Goal: Task Accomplishment & Management: Use online tool/utility

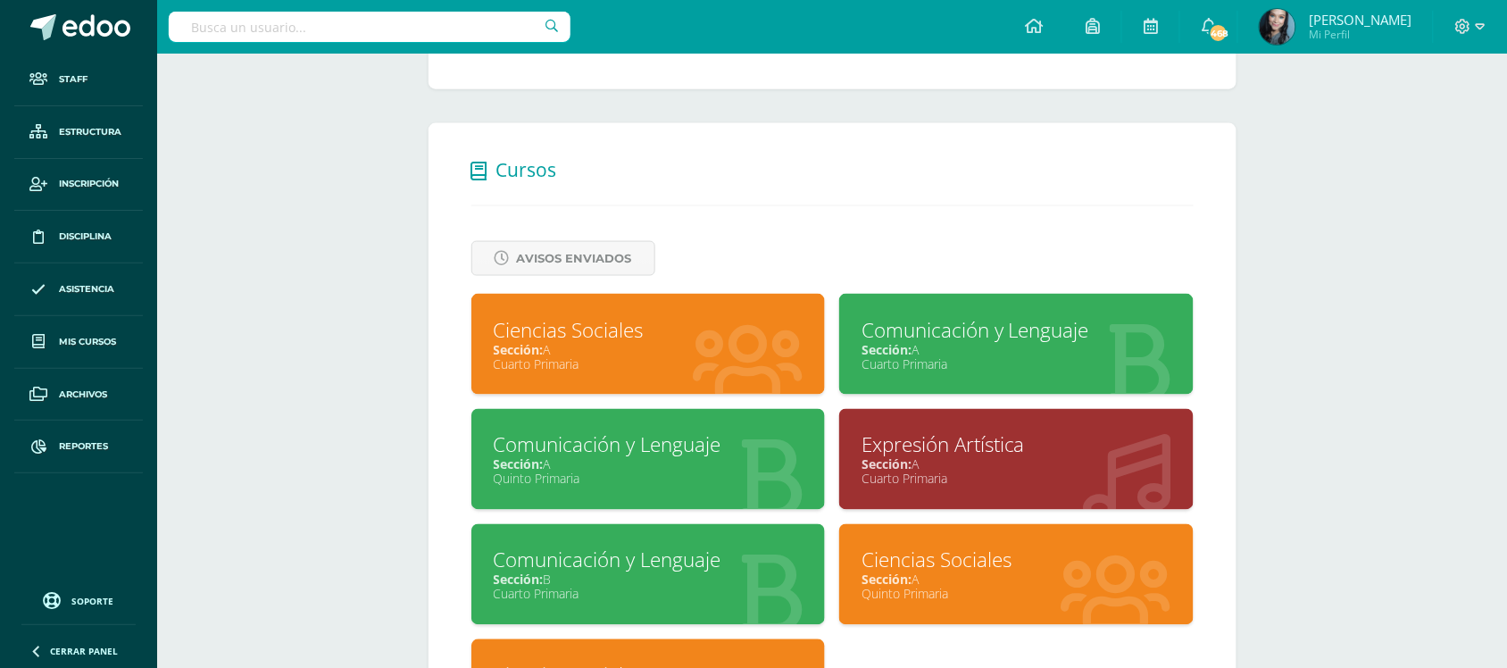
scroll to position [634, 0]
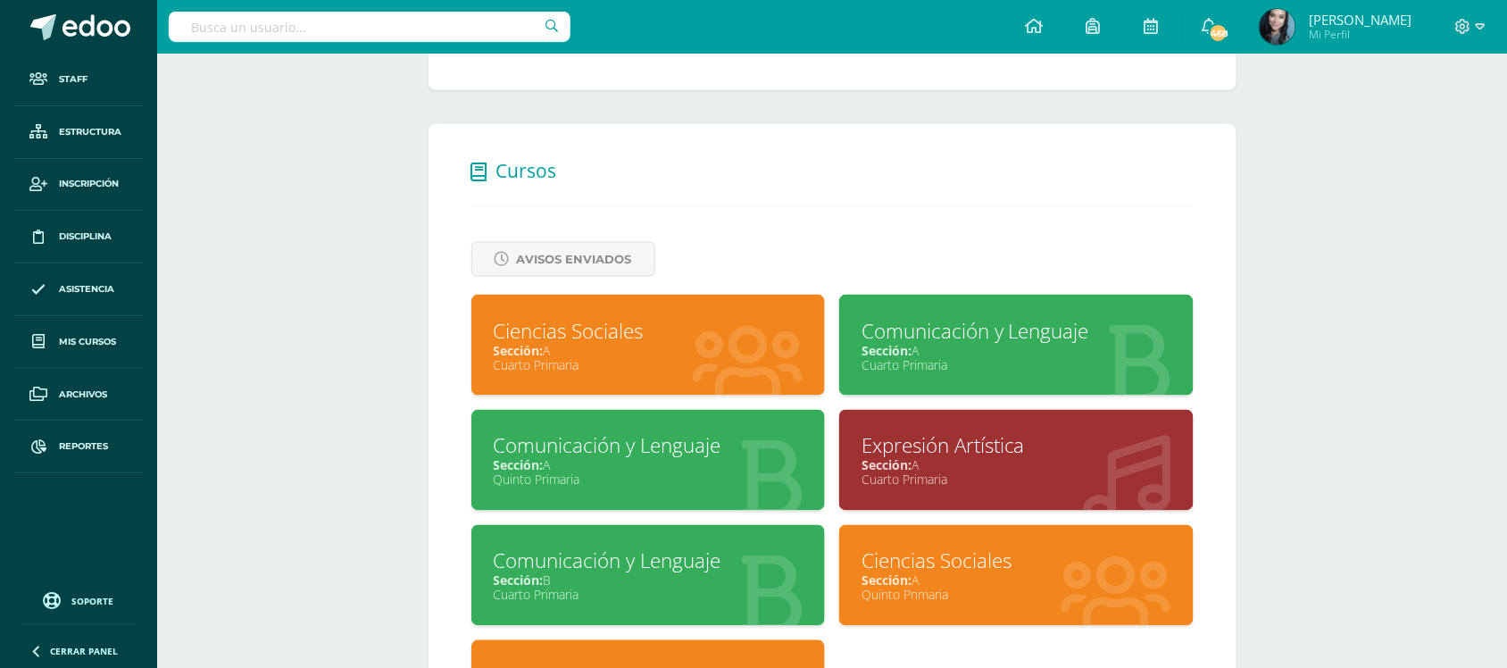
click at [1038, 330] on div "Comunicación y Lenguaje" at bounding box center [1016, 331] width 310 height 28
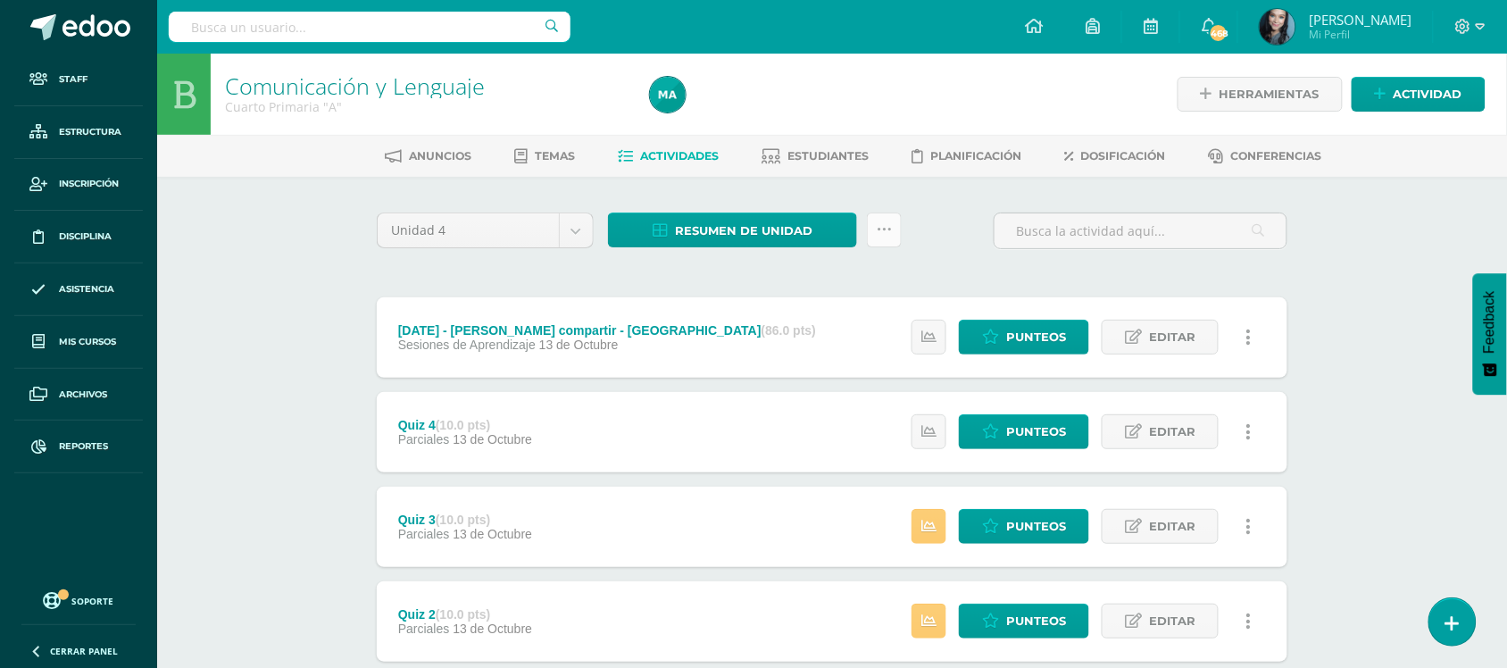
click at [886, 223] on icon at bounding box center [884, 229] width 15 height 15
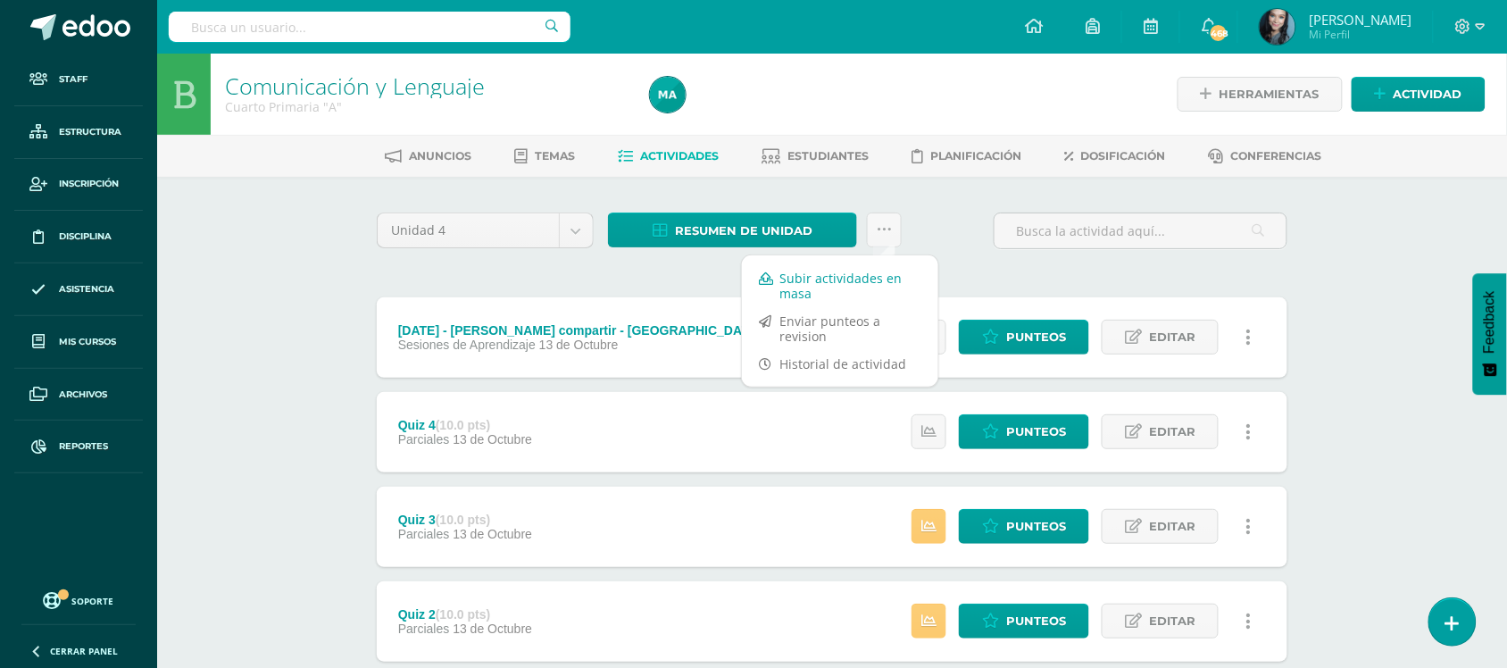
click at [848, 279] on link "Subir actividades en masa" at bounding box center [840, 285] width 196 height 43
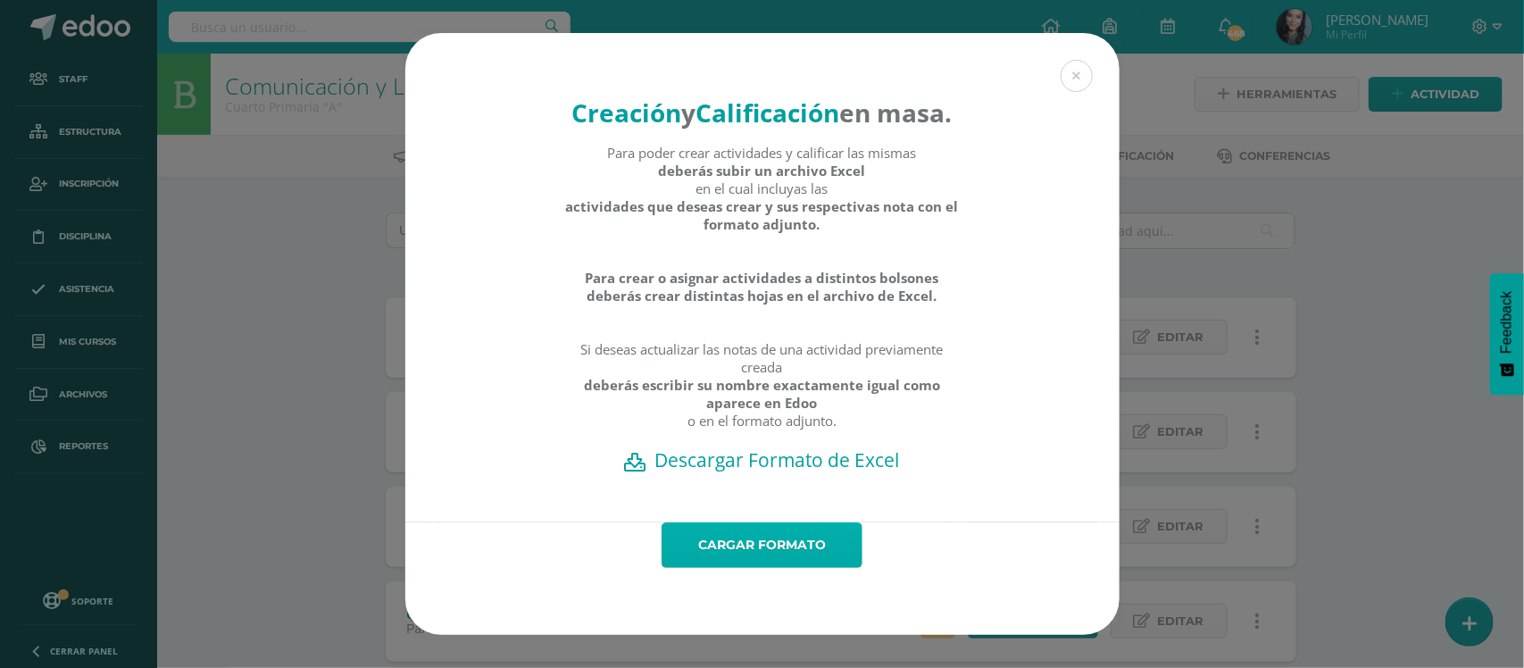
click at [733, 561] on link "Cargar formato" at bounding box center [761, 545] width 201 height 46
click at [1077, 60] on button at bounding box center [1077, 76] width 32 height 32
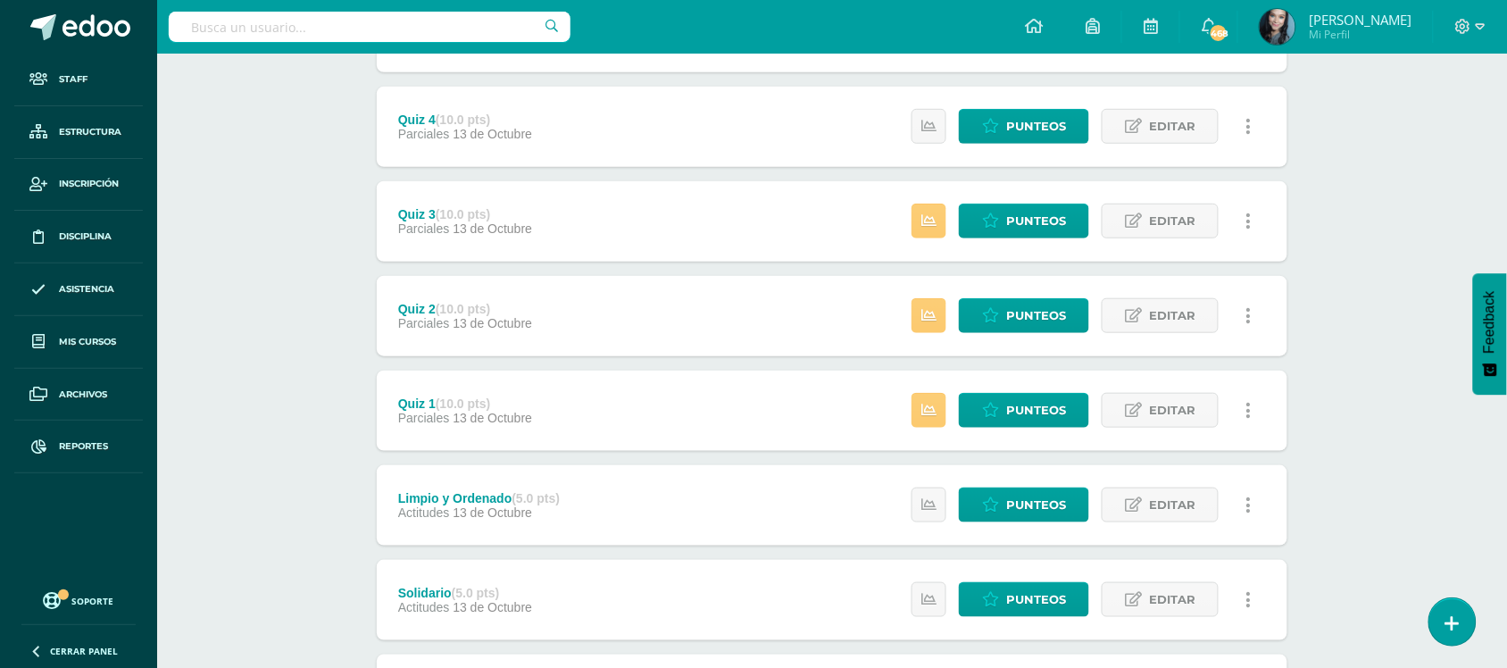
scroll to position [348, 0]
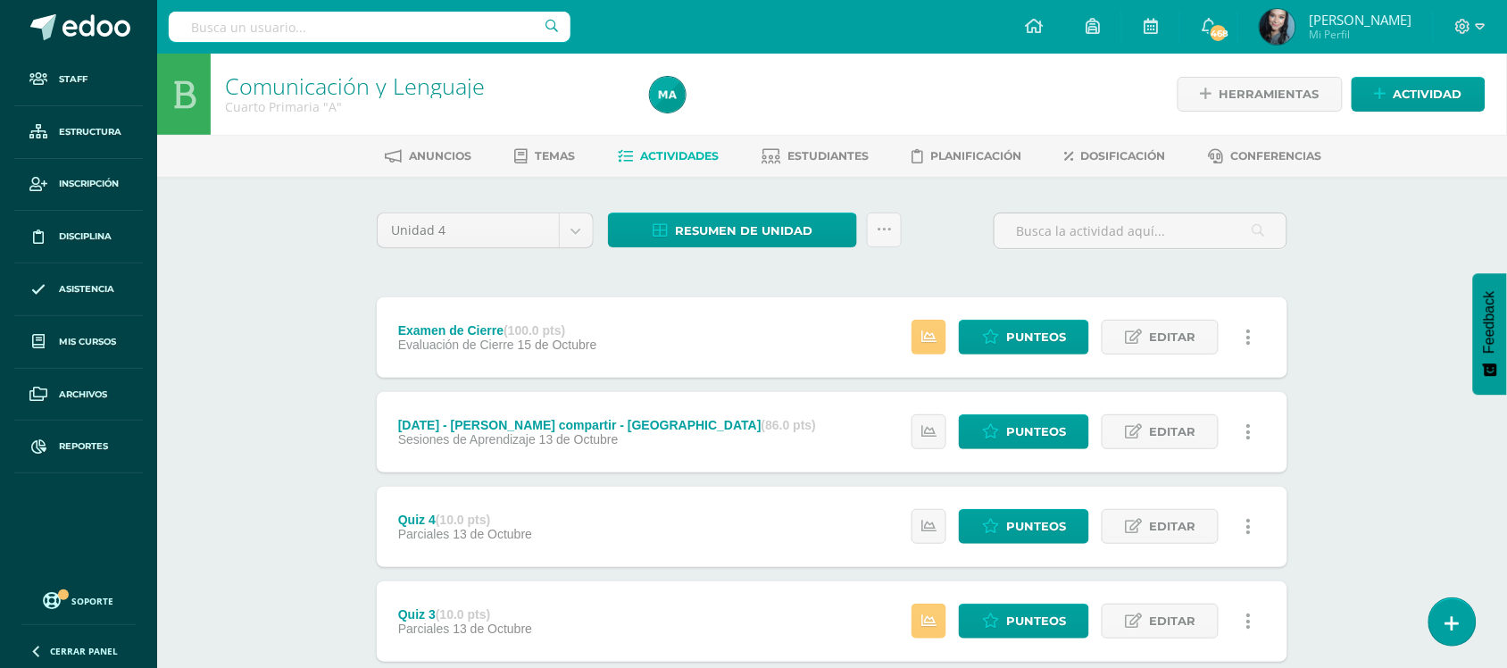
scroll to position [1, 0]
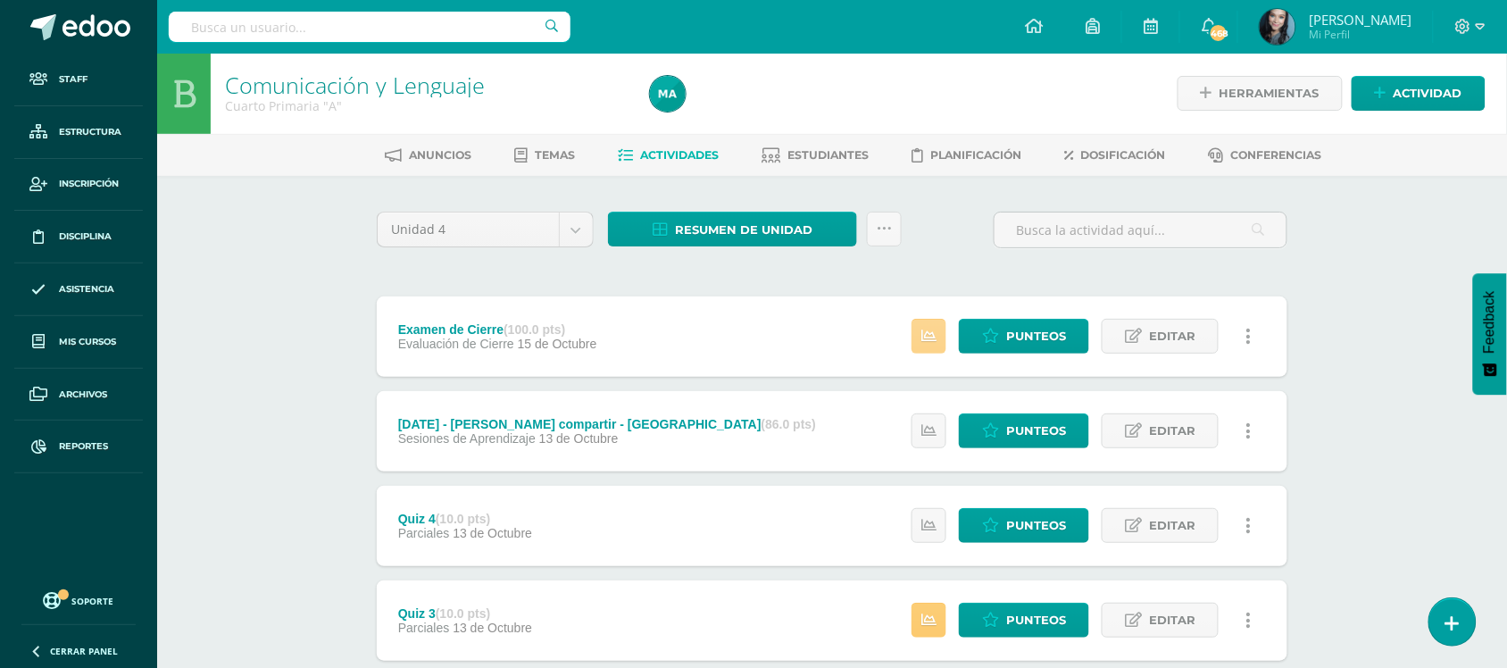
click at [915, 330] on link at bounding box center [928, 336] width 35 height 35
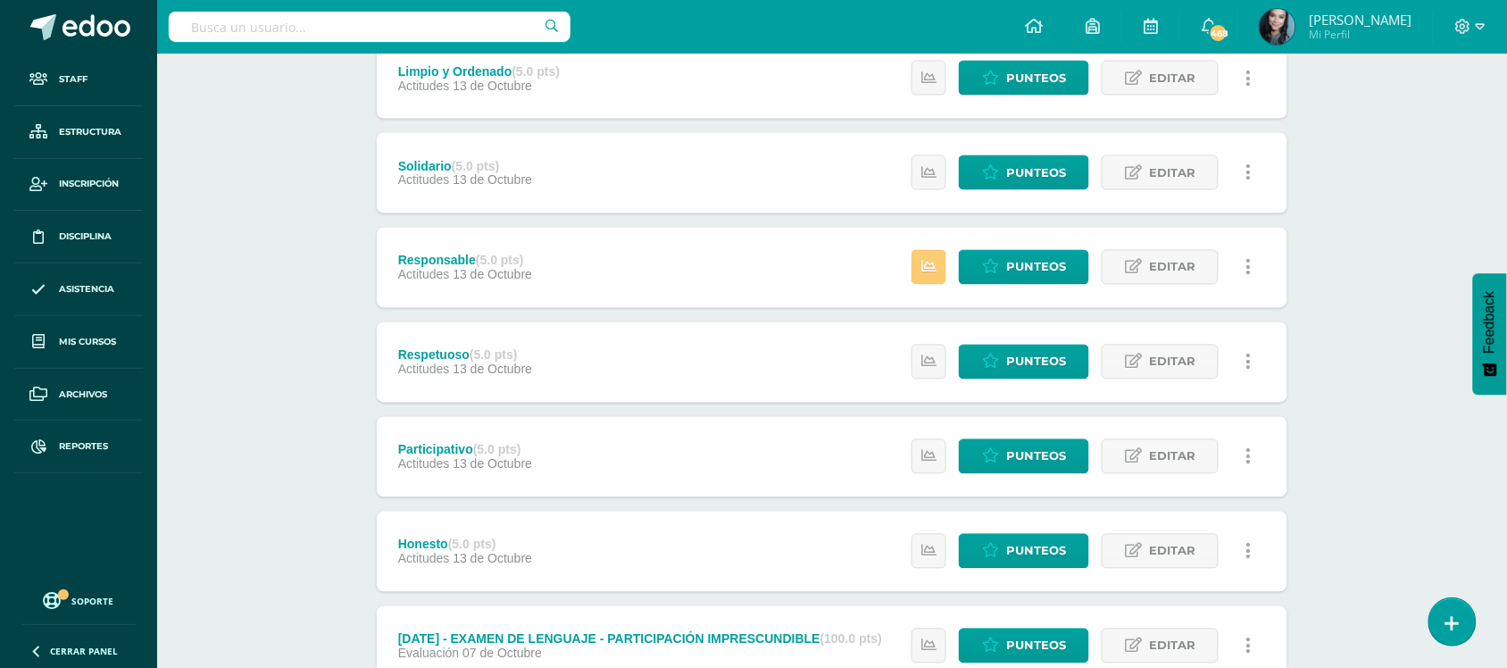
scroll to position [1161, 0]
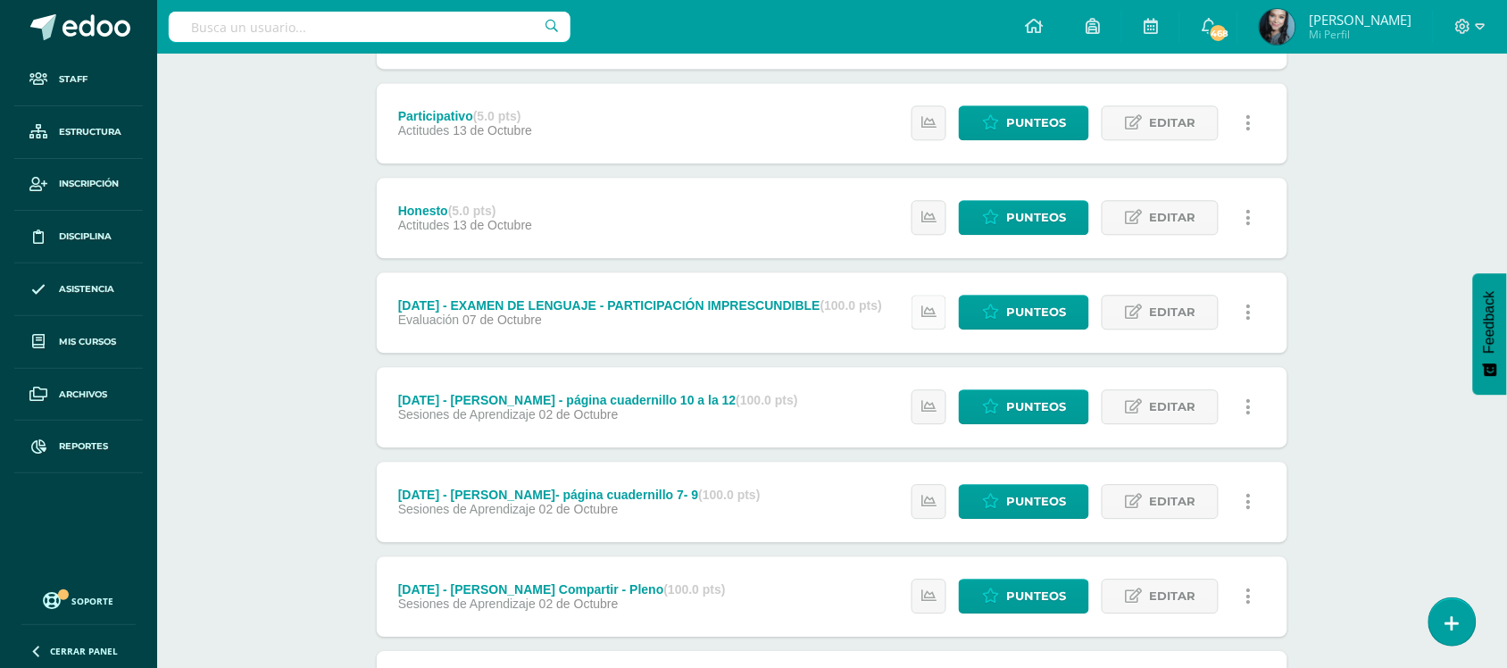
click at [933, 313] on icon at bounding box center [928, 311] width 15 height 15
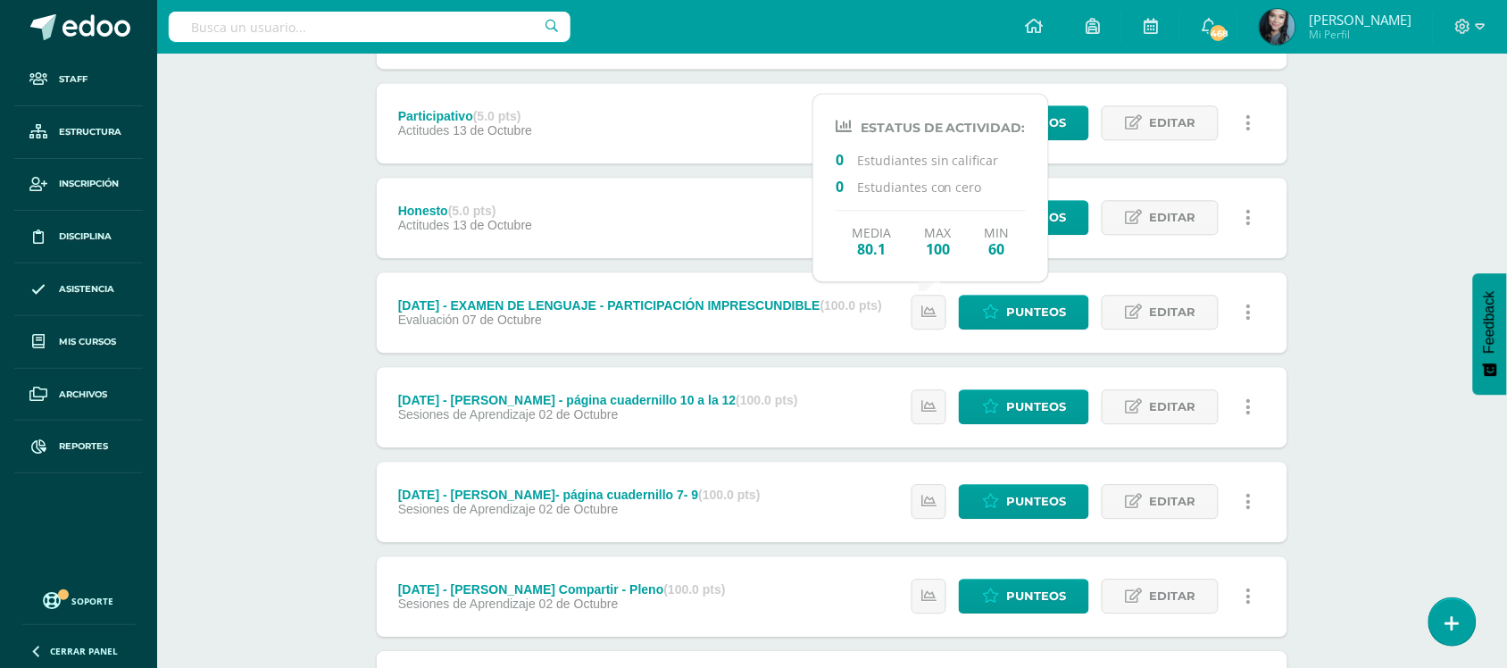
click at [1373, 336] on div "Comunicación y Lenguaje Cuarto Primaria "A" Herramientas Detalle de asistencias…" at bounding box center [832, 483] width 1350 height 3181
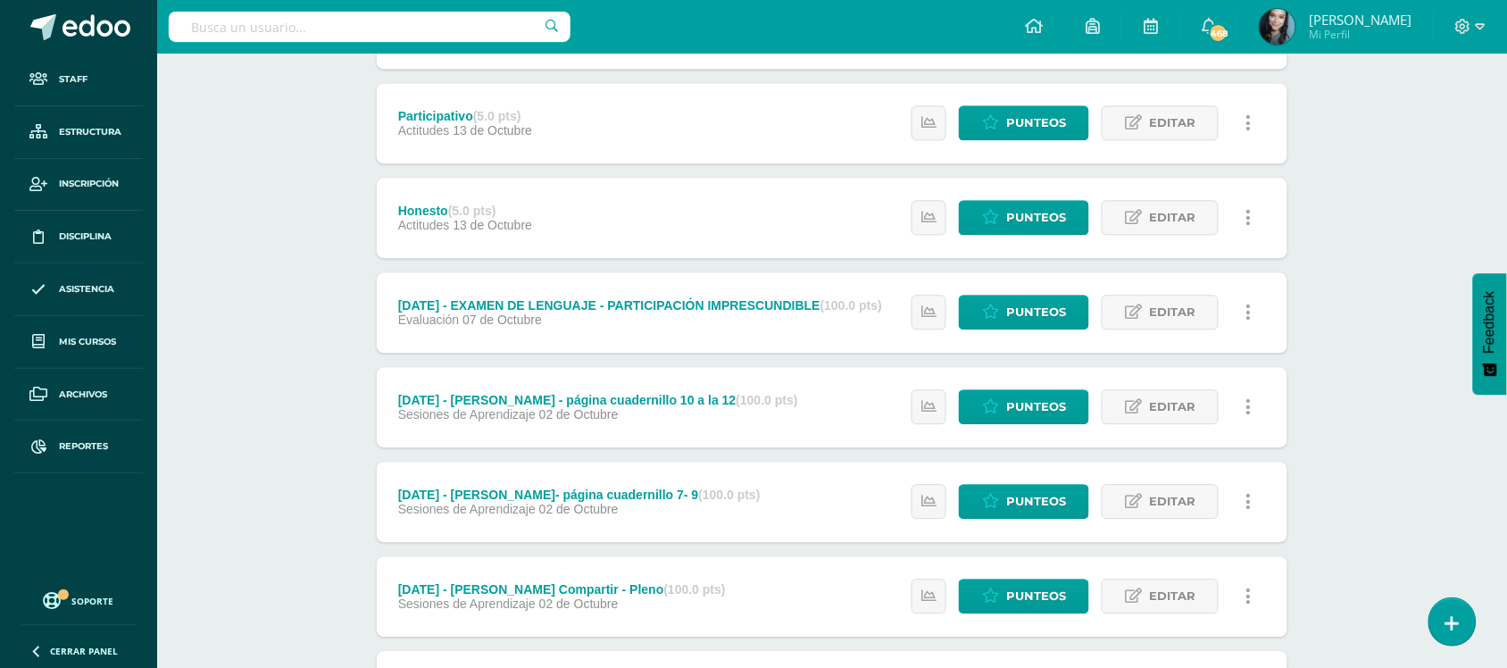
click at [668, 101] on div "Participativo (5.0 pts) Actitudes 13 de Octubre Estatus de Actividad: 0 Estudia…" at bounding box center [832, 123] width 911 height 80
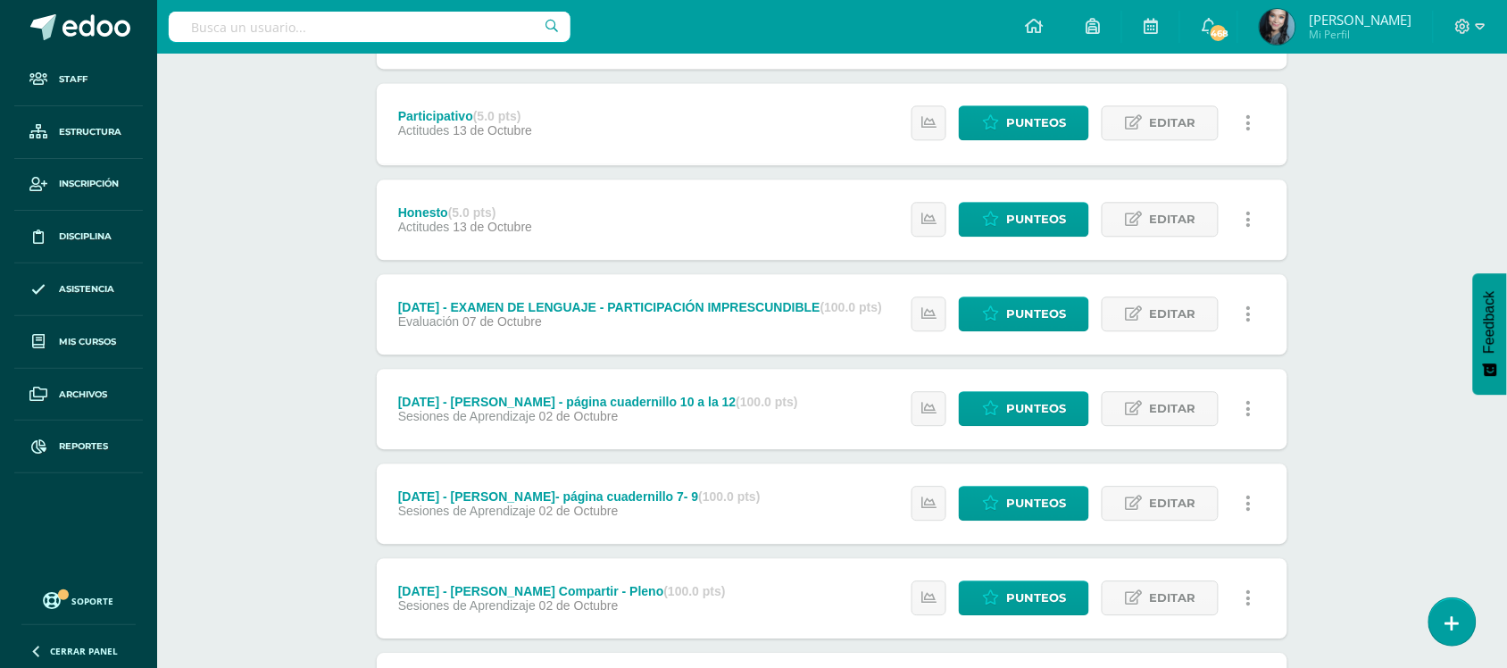
scroll to position [0, 0]
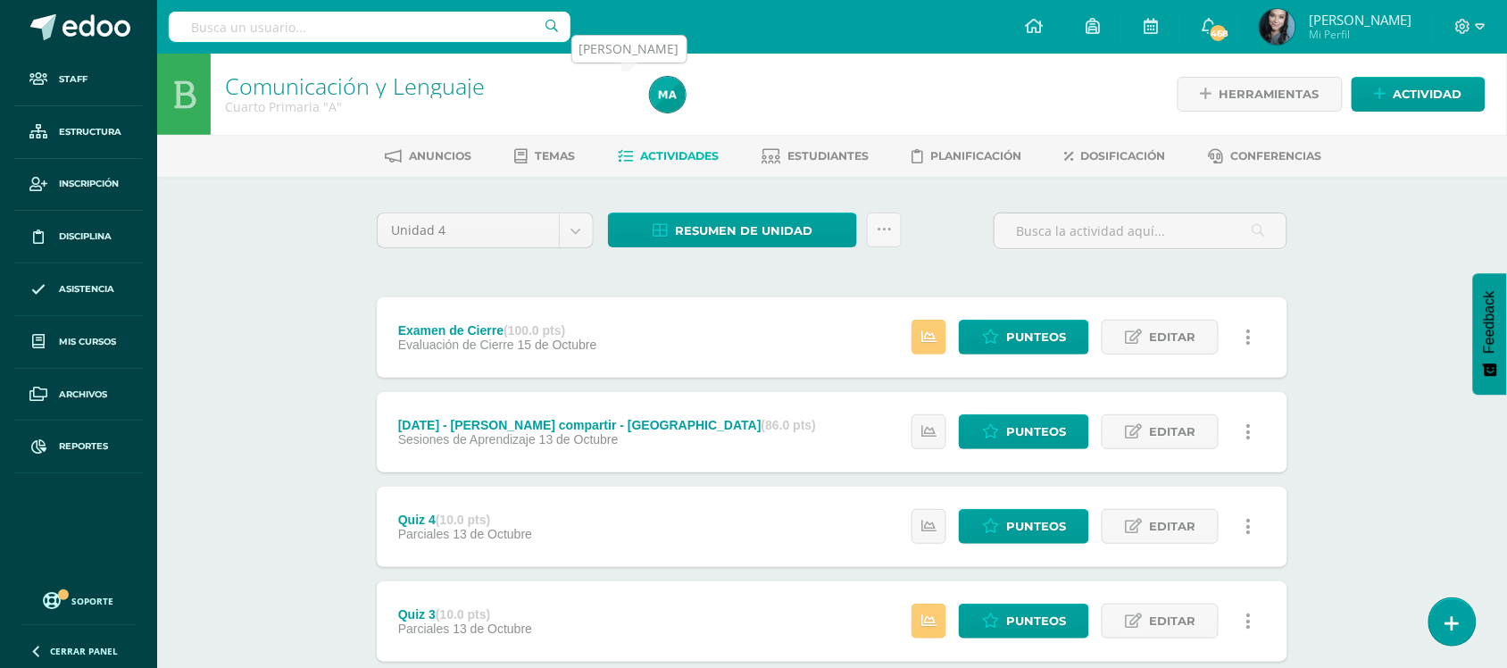
click at [666, 91] on img at bounding box center [668, 95] width 36 height 36
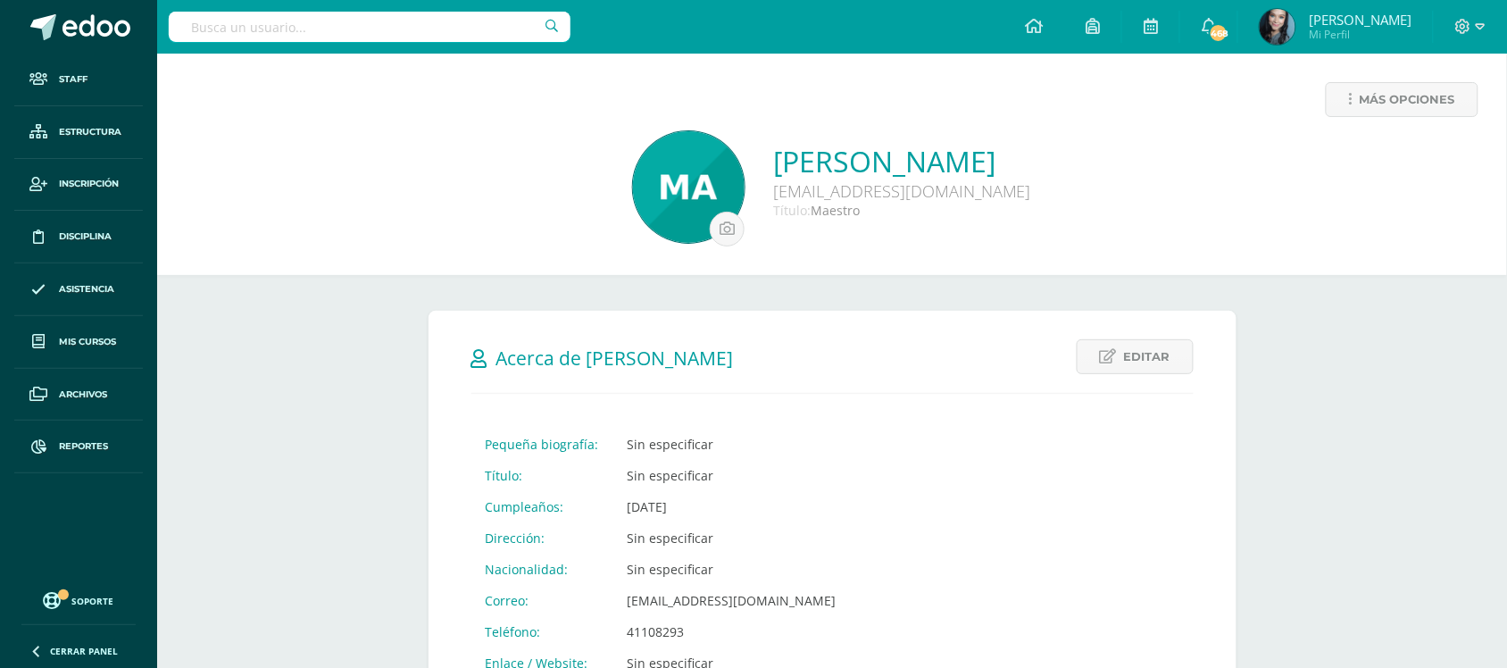
scroll to position [778, 0]
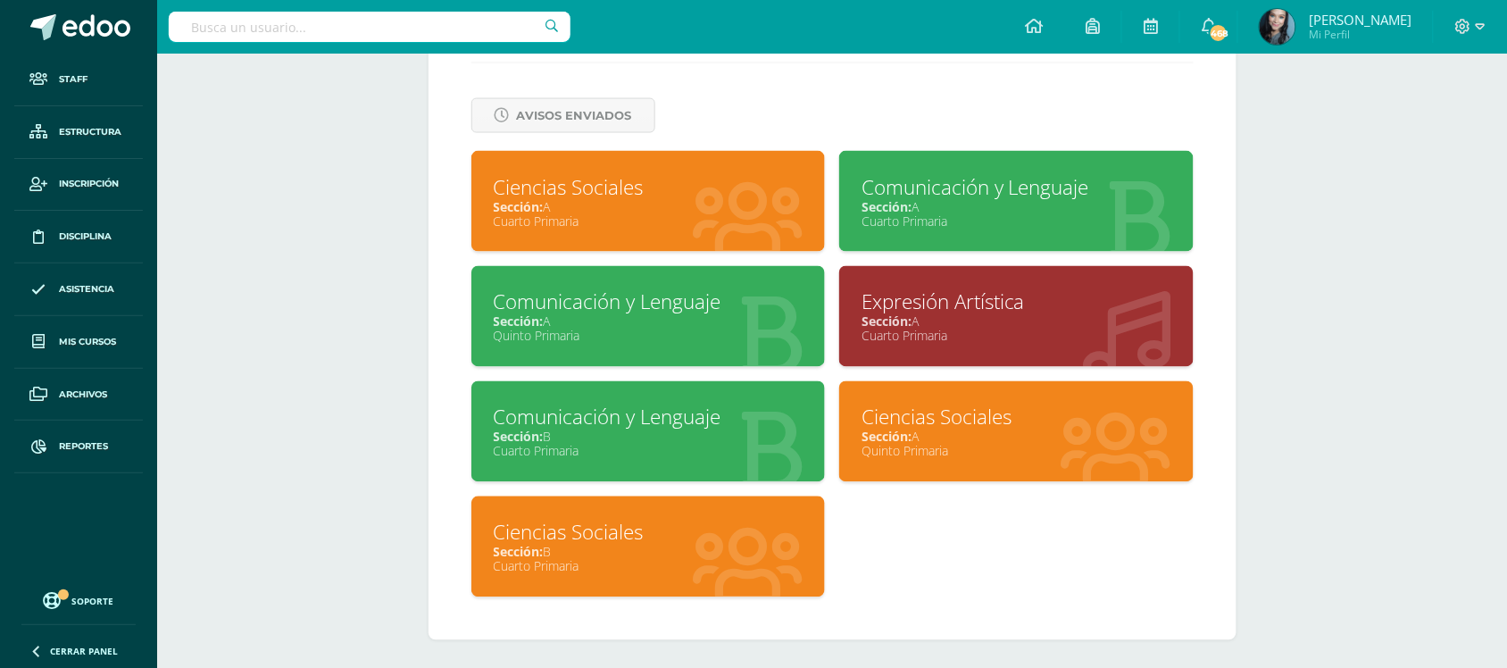
click at [565, 443] on div "Cuarto Primaria" at bounding box center [649, 451] width 310 height 17
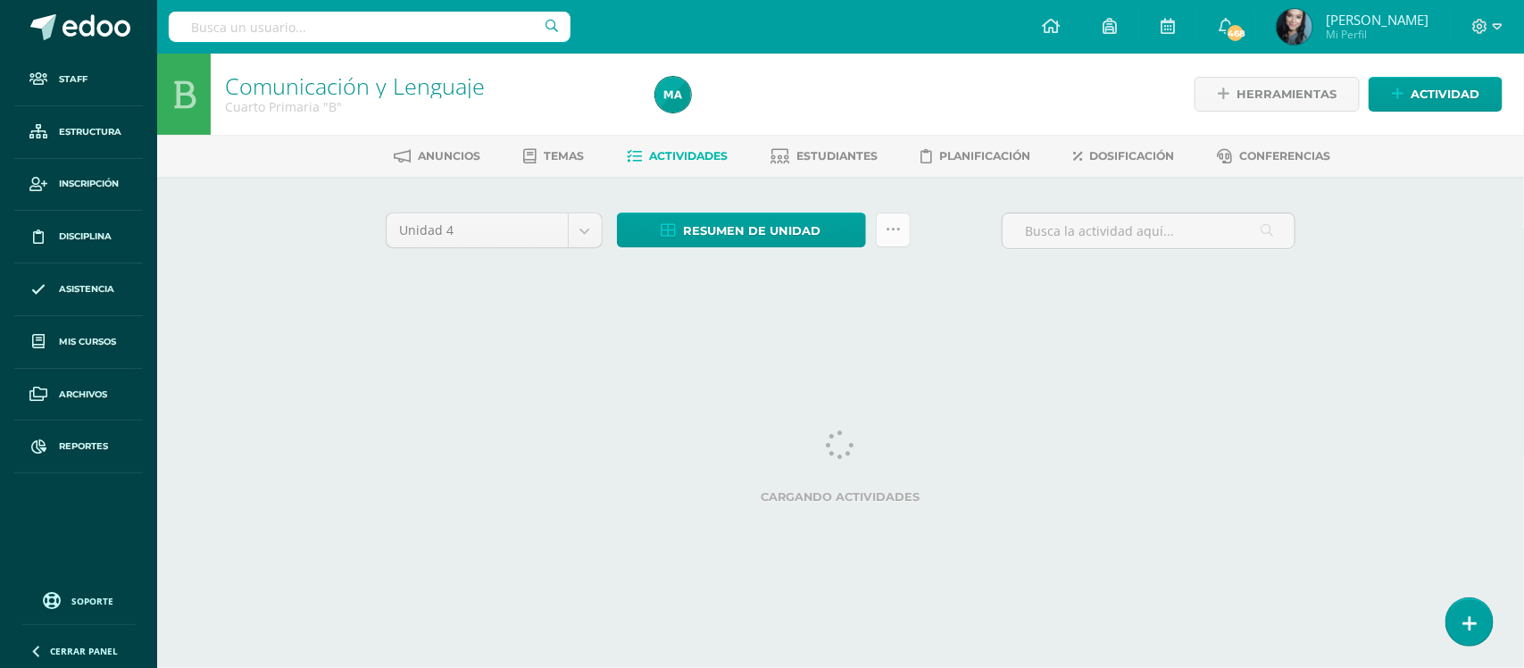
click at [886, 233] on icon at bounding box center [893, 229] width 15 height 15
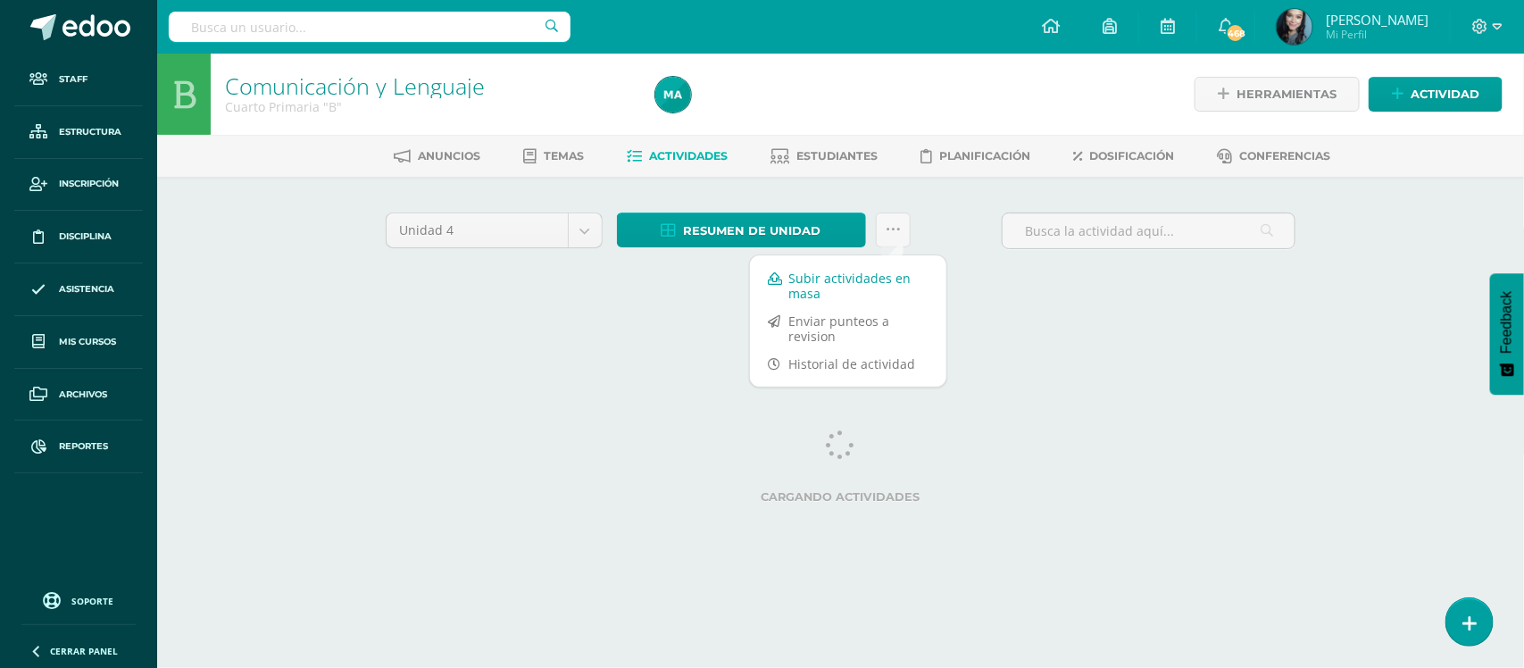
click at [864, 292] on link "Subir actividades en masa" at bounding box center [848, 285] width 196 height 43
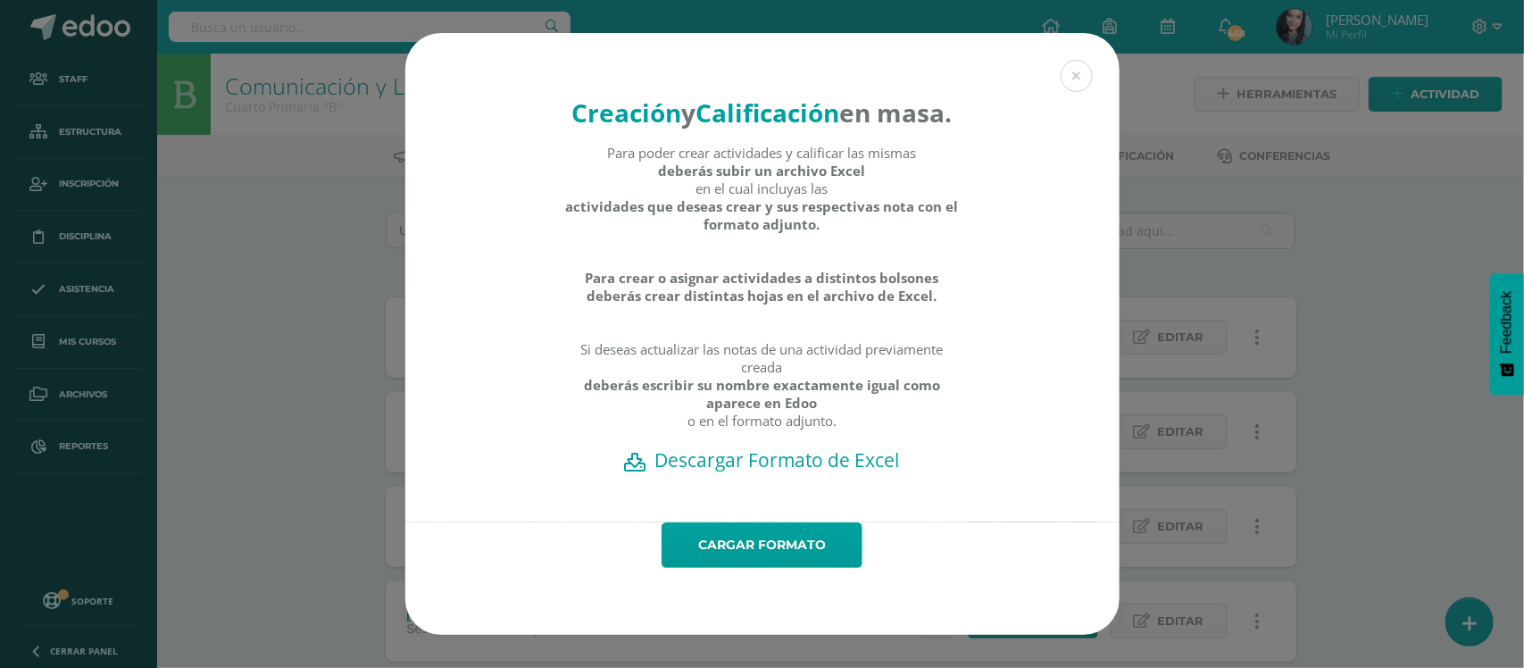
click at [820, 472] on h2 "Descargar Formato de Excel" at bounding box center [763, 459] width 652 height 25
click at [786, 559] on link "Cargar formato" at bounding box center [761, 545] width 201 height 46
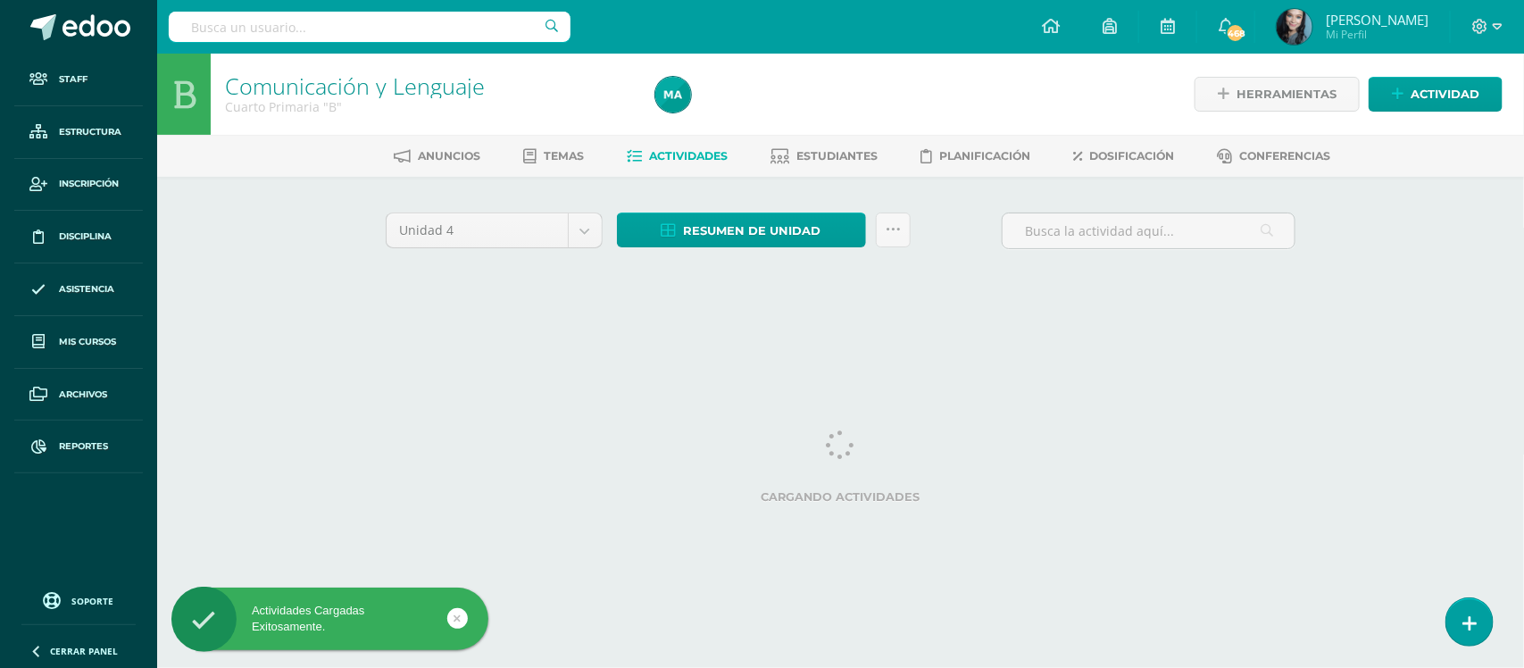
click at [683, 94] on img at bounding box center [673, 95] width 36 height 36
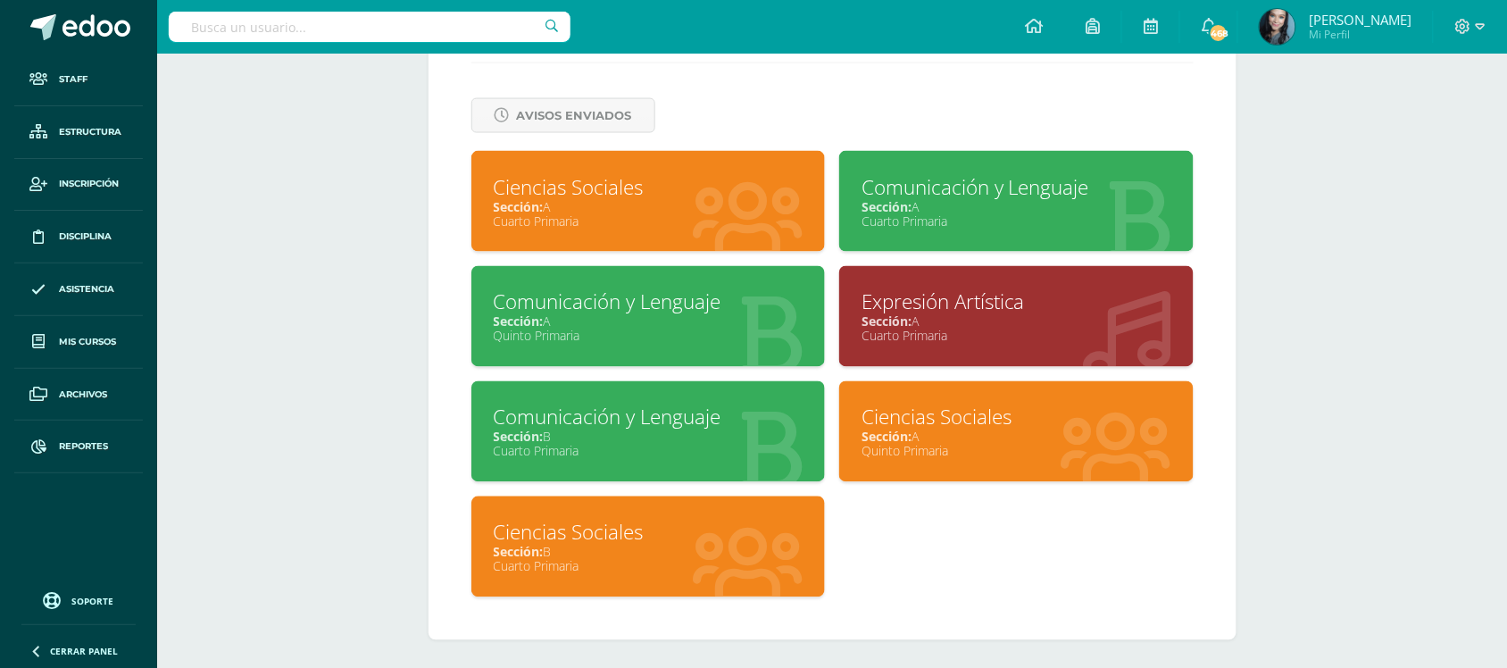
click at [576, 190] on div "Ciencias Sociales" at bounding box center [649, 187] width 310 height 28
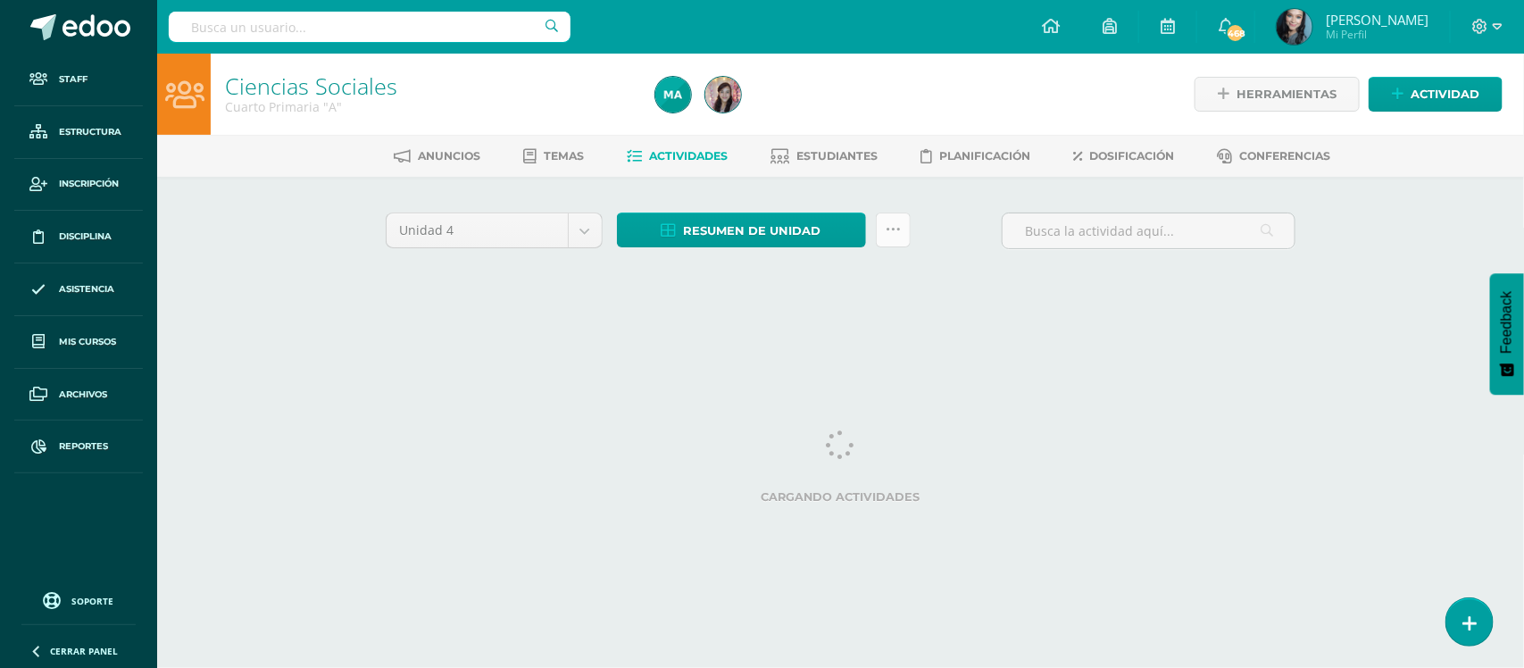
click at [894, 232] on icon at bounding box center [893, 229] width 15 height 15
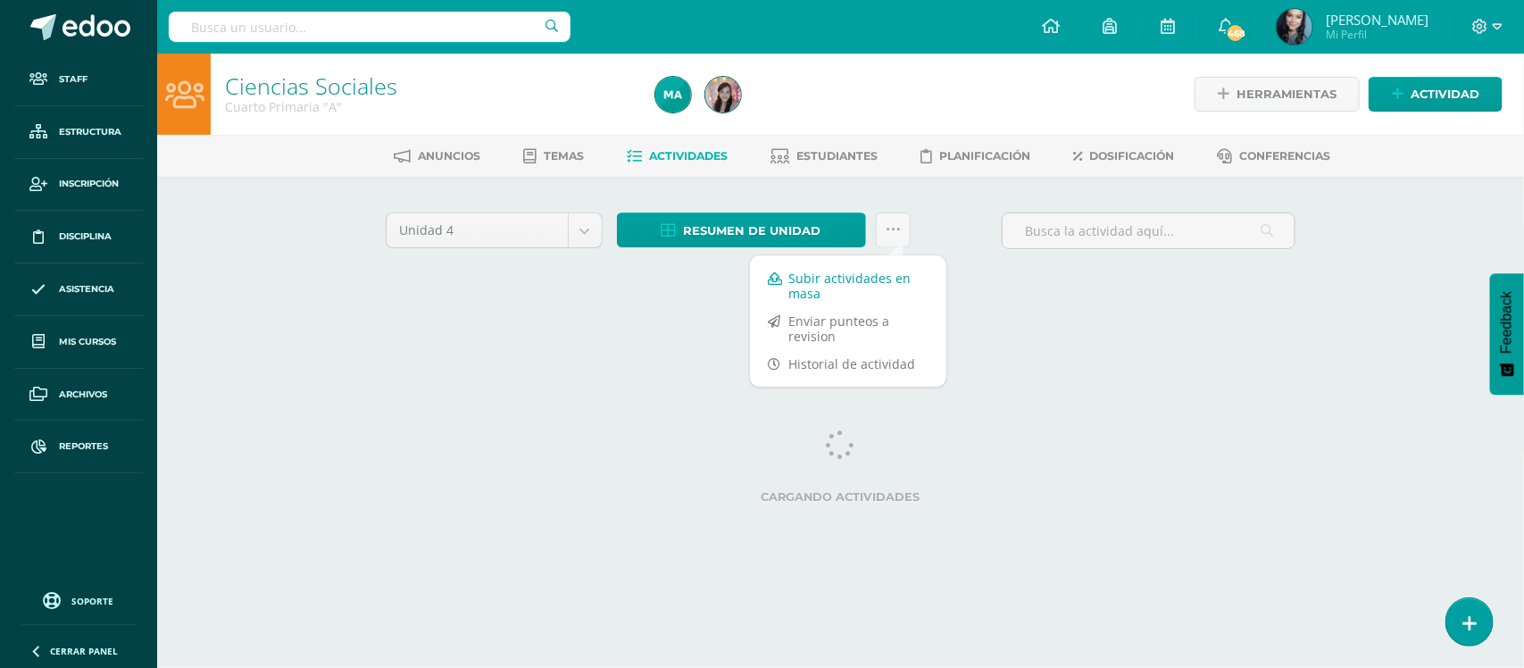
click at [851, 274] on link "Subir actividades en masa" at bounding box center [848, 285] width 196 height 43
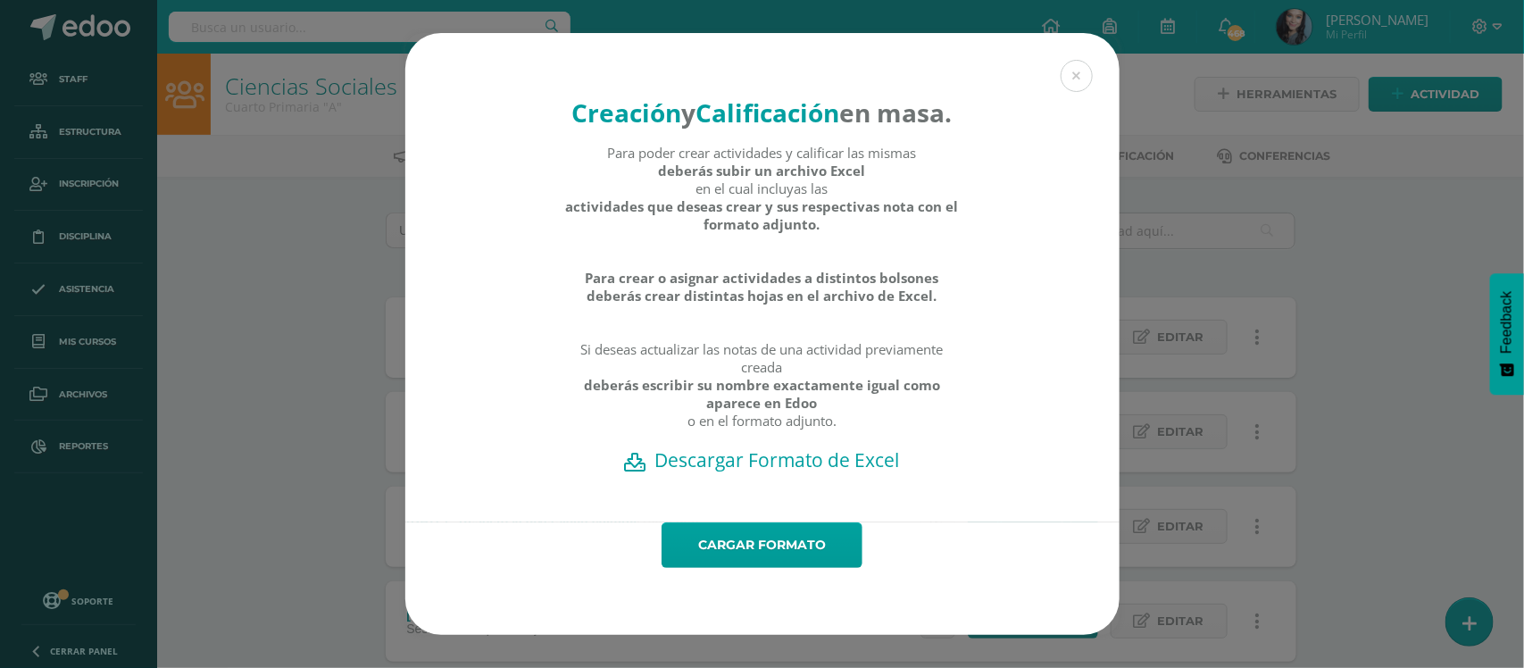
click at [790, 472] on h2 "Descargar Formato de Excel" at bounding box center [763, 459] width 652 height 25
click at [766, 555] on link "Cargar formato" at bounding box center [761, 545] width 201 height 46
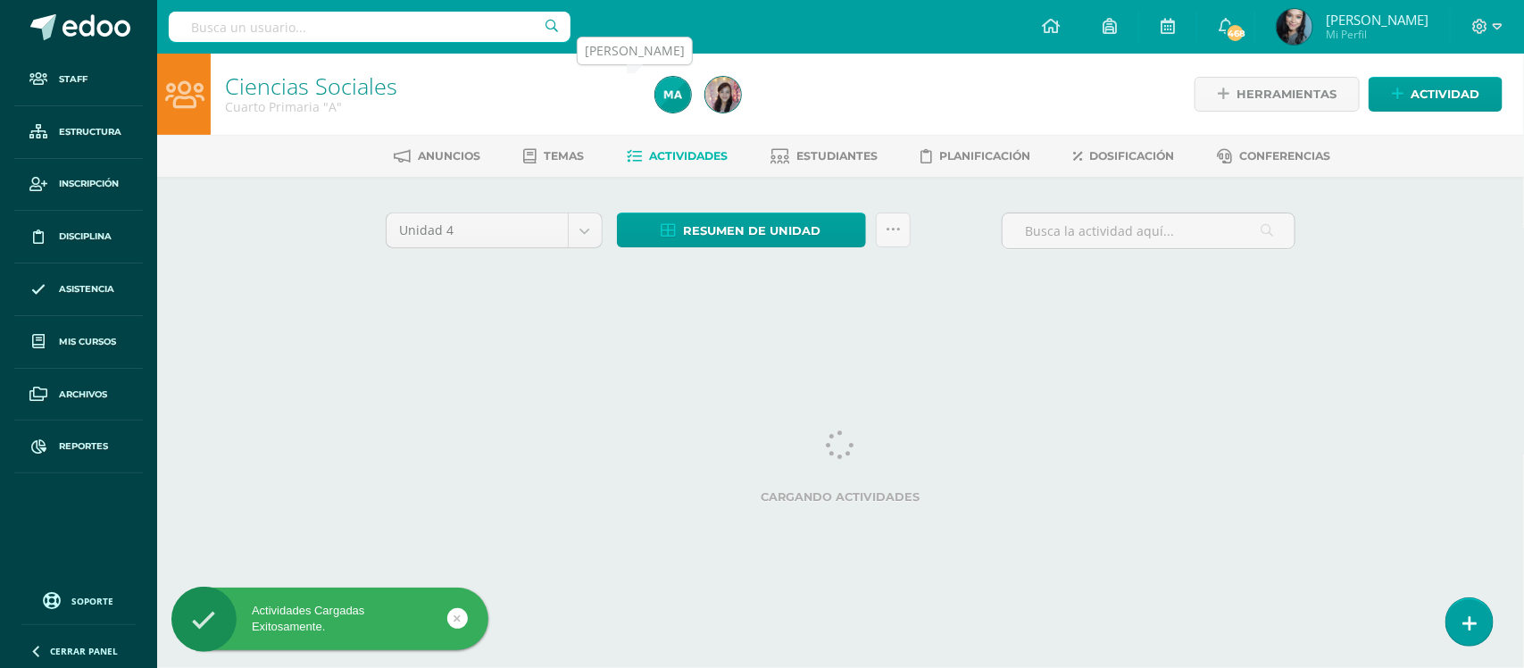
click at [670, 83] on img at bounding box center [673, 95] width 36 height 36
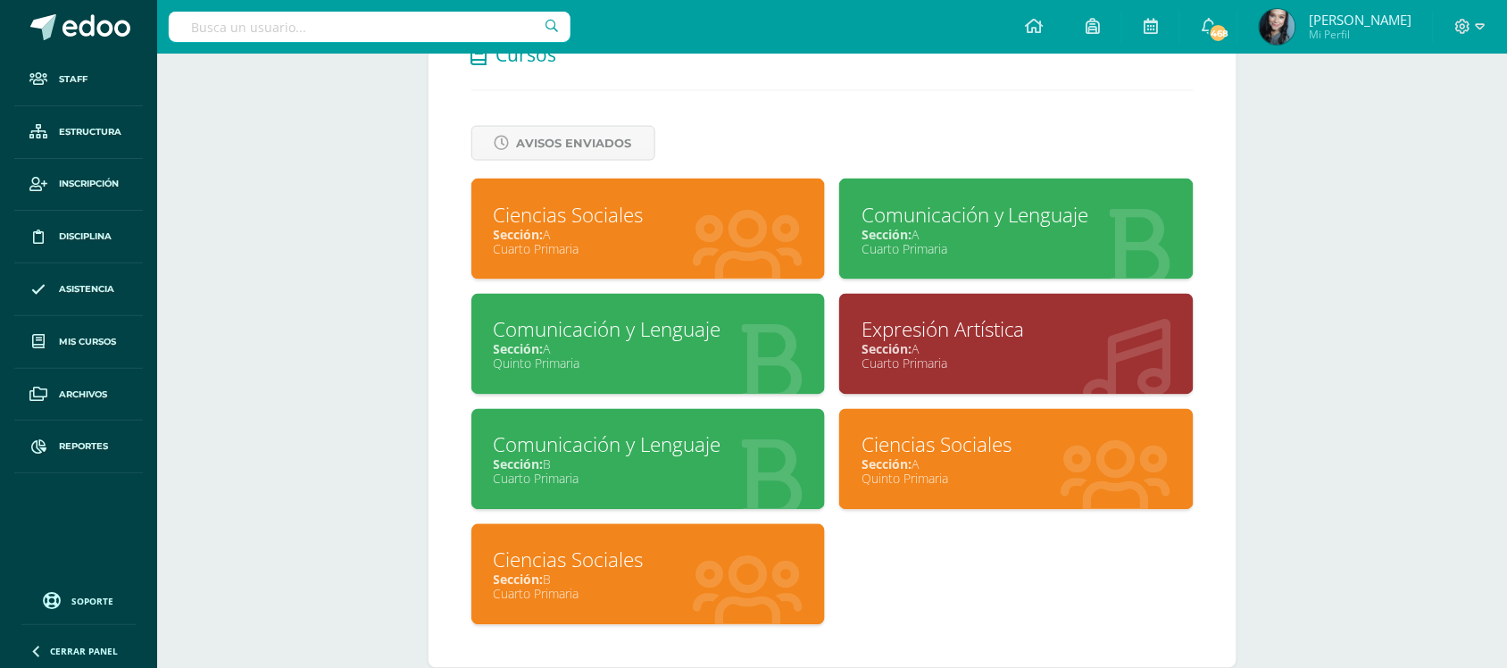
click at [569, 564] on div "Ciencias Sociales" at bounding box center [649, 560] width 310 height 28
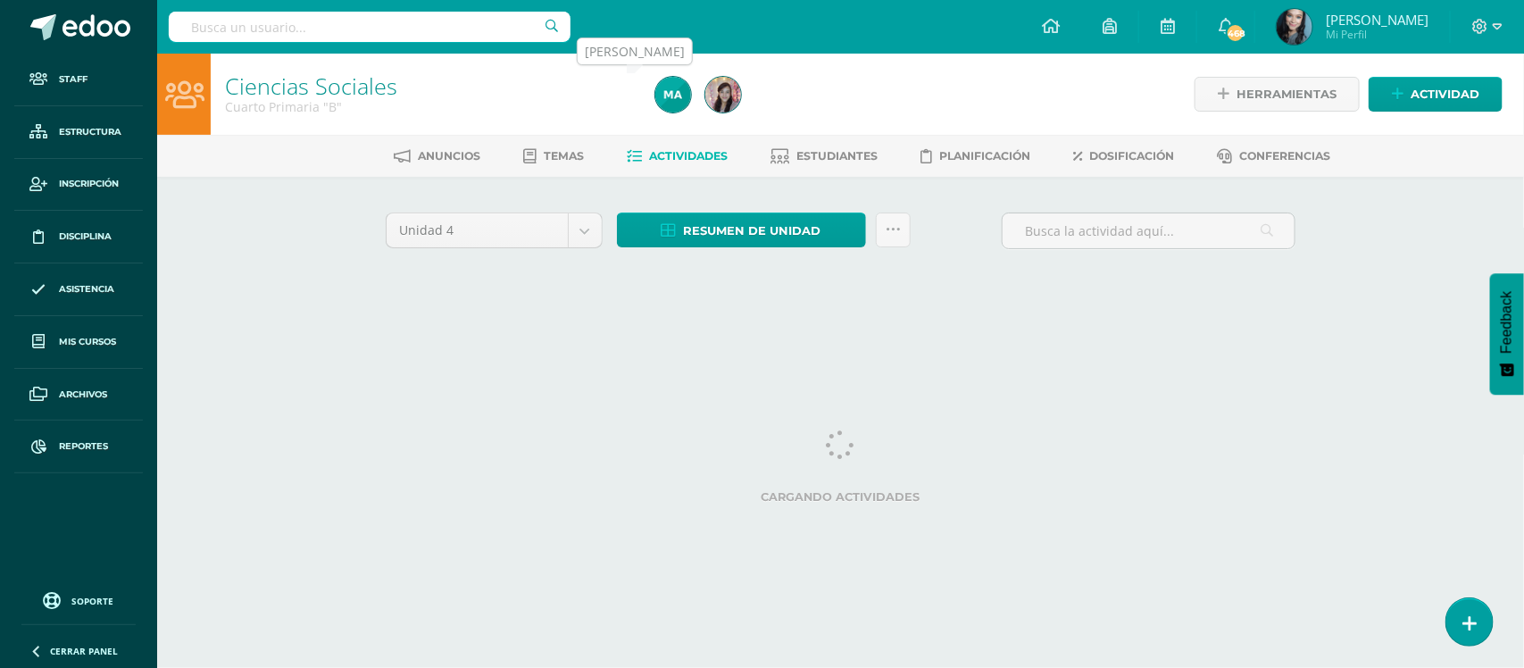
click at [663, 99] on img at bounding box center [673, 95] width 36 height 36
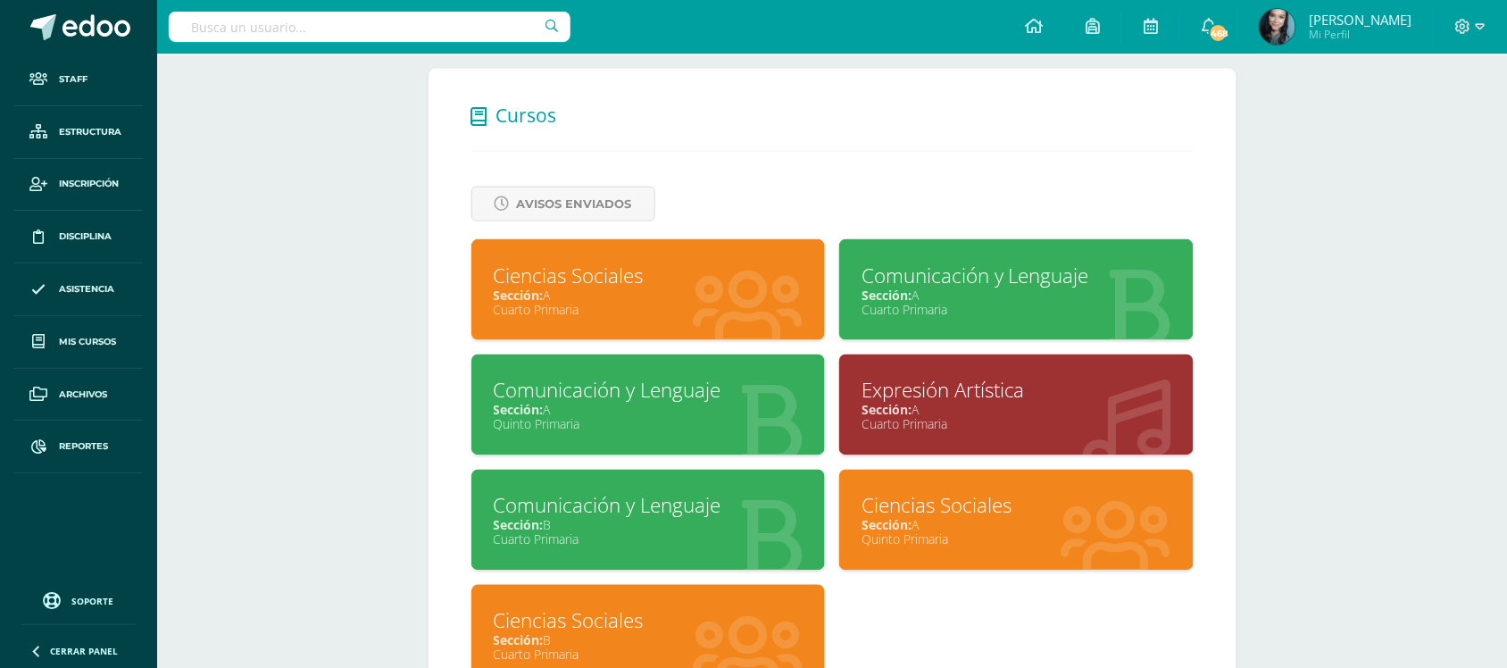
scroll to position [778, 0]
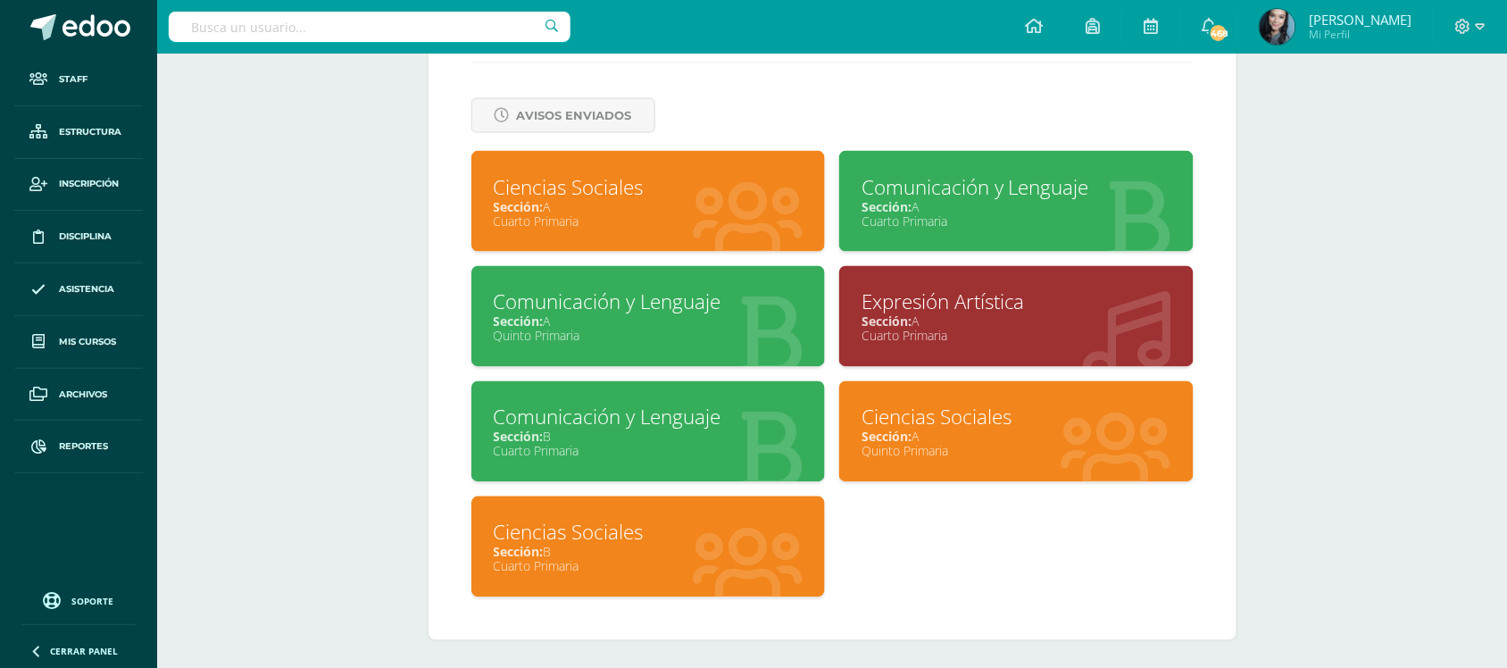
click at [671, 310] on div "Comunicación y Lenguaje" at bounding box center [649, 302] width 310 height 28
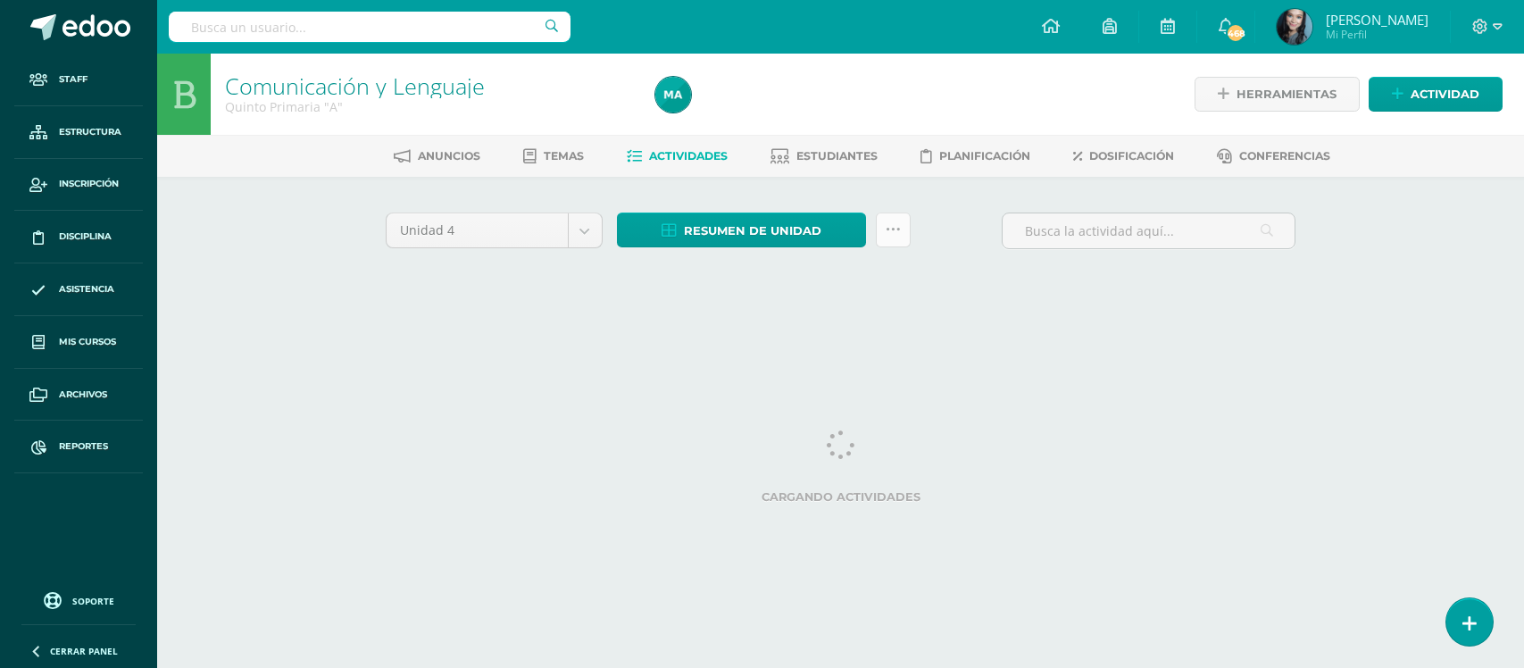
click at [886, 226] on icon at bounding box center [893, 229] width 15 height 15
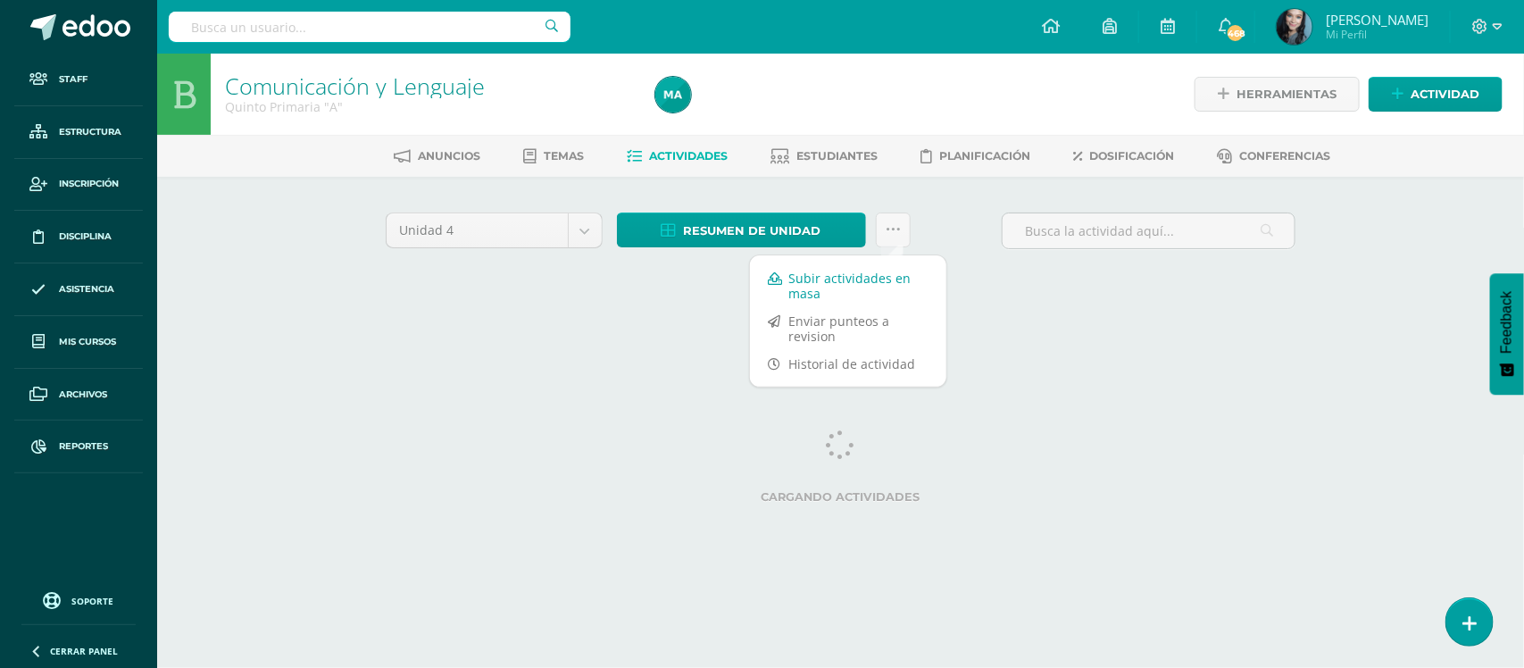
click at [872, 281] on link "Subir actividades en masa" at bounding box center [848, 285] width 196 height 43
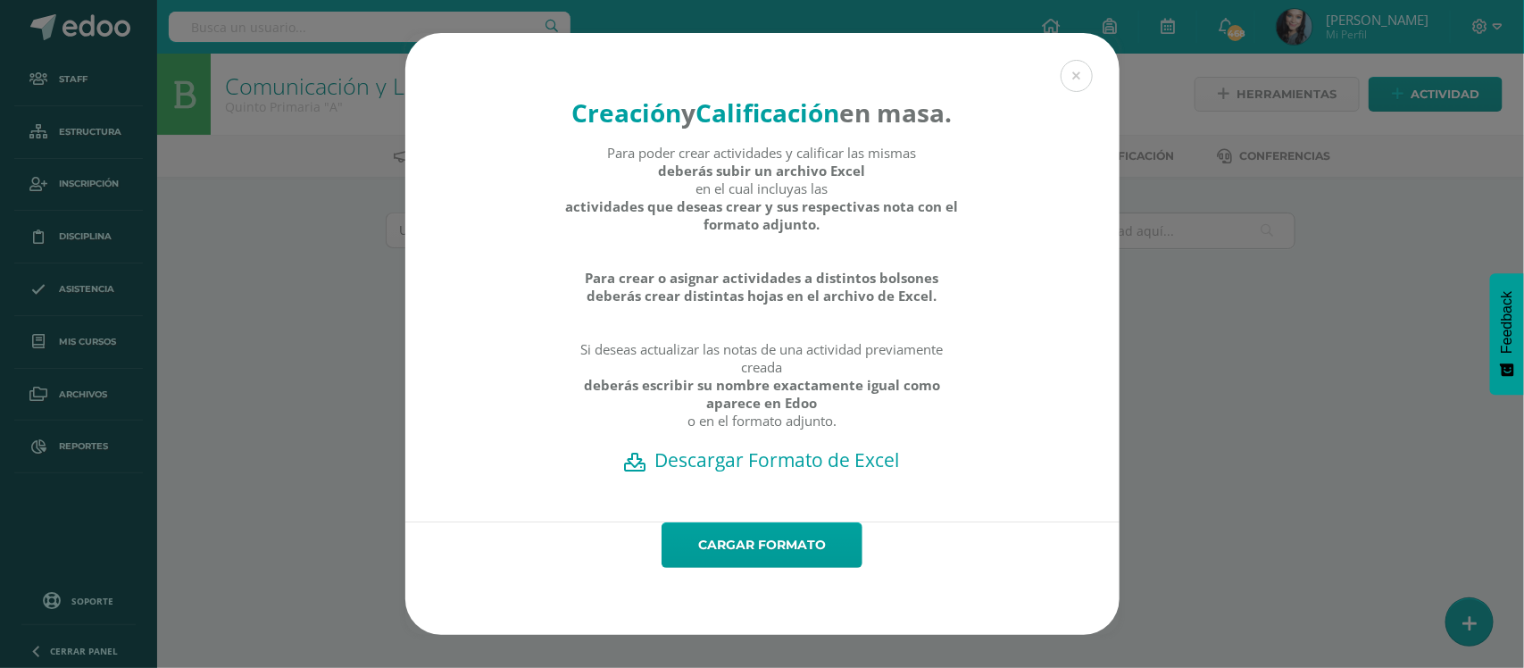
click at [799, 472] on h2 "Descargar Formato de Excel" at bounding box center [763, 459] width 652 height 25
click at [769, 568] on link "Cargar formato" at bounding box center [761, 545] width 201 height 46
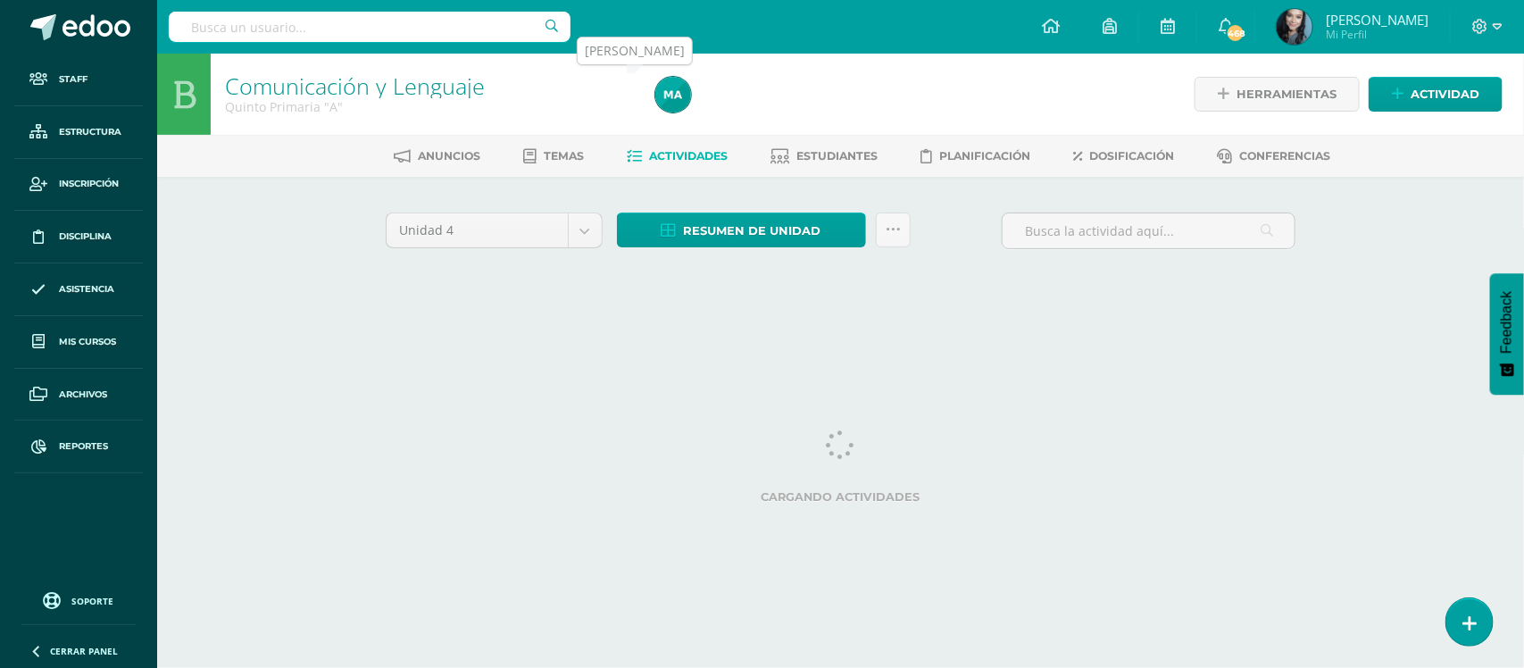
click at [672, 96] on img at bounding box center [673, 95] width 36 height 36
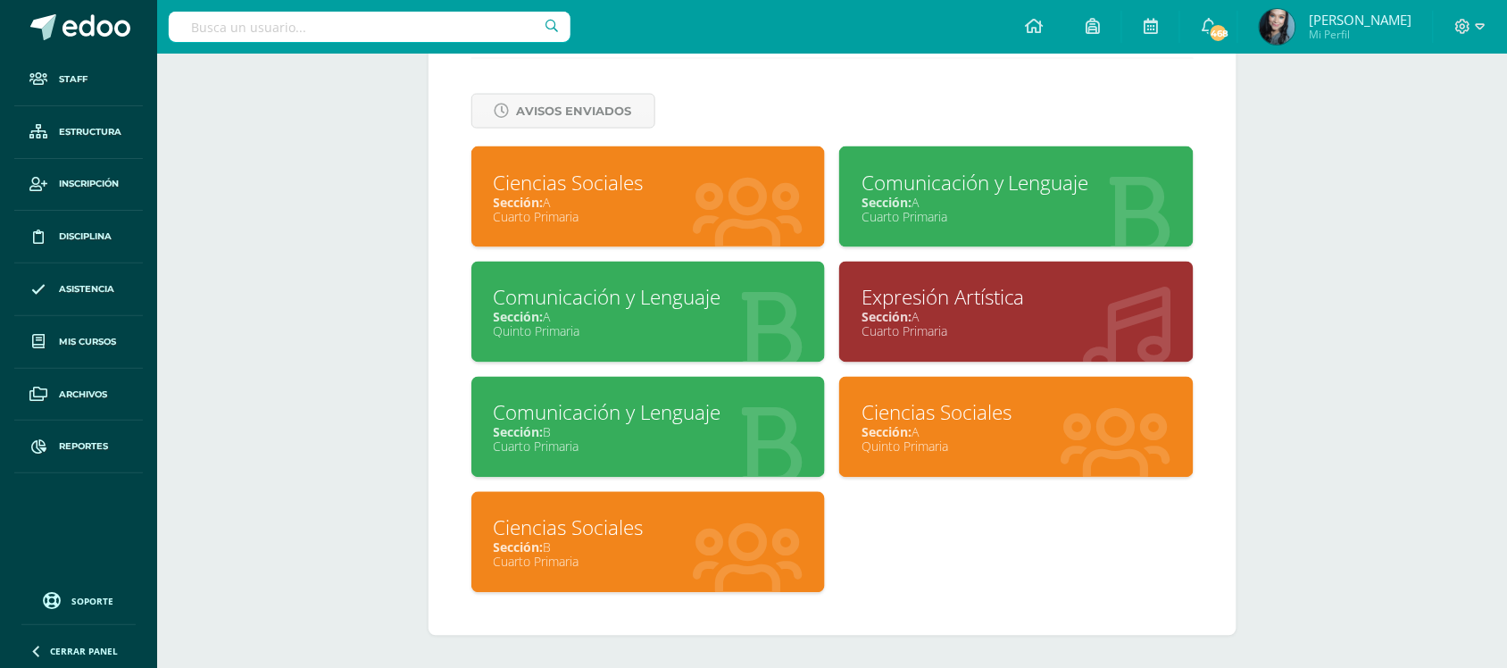
click at [929, 411] on div "Ciencias Sociales" at bounding box center [1016, 413] width 310 height 28
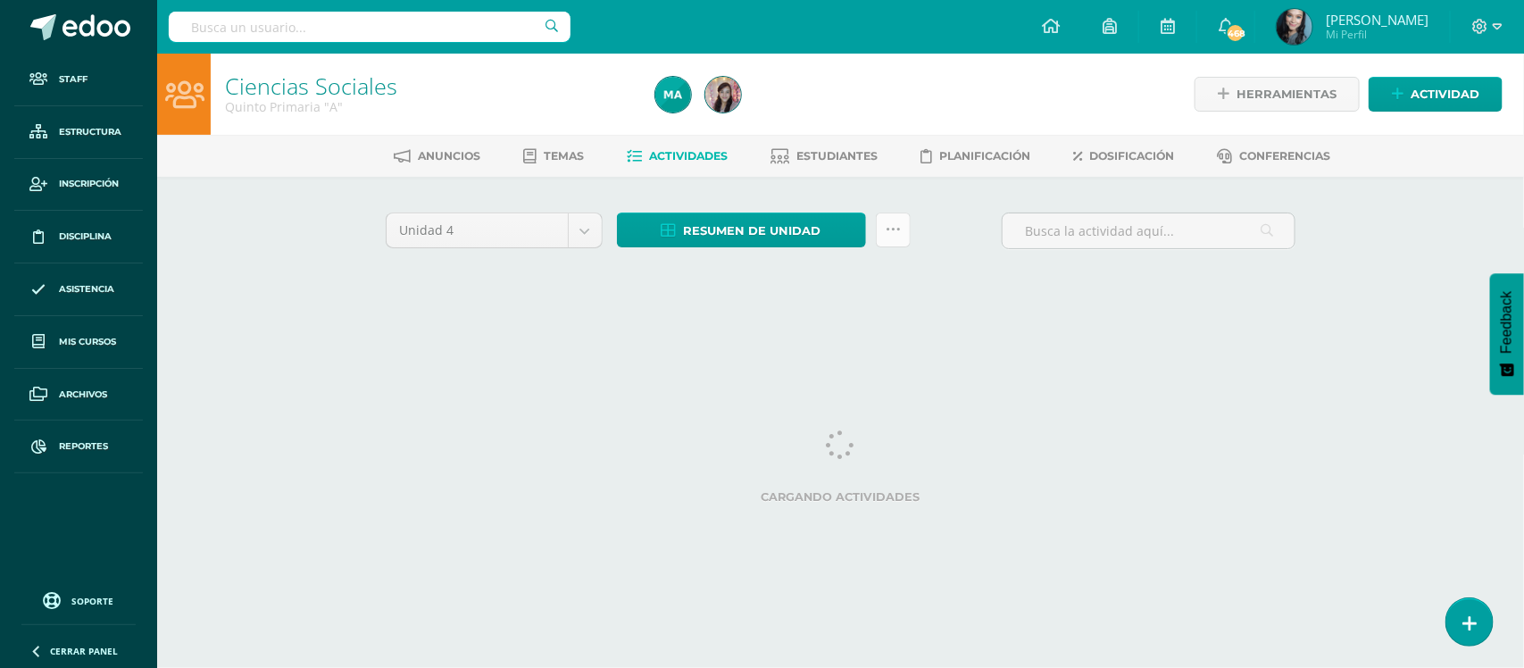
click at [888, 237] on link at bounding box center [893, 229] width 35 height 35
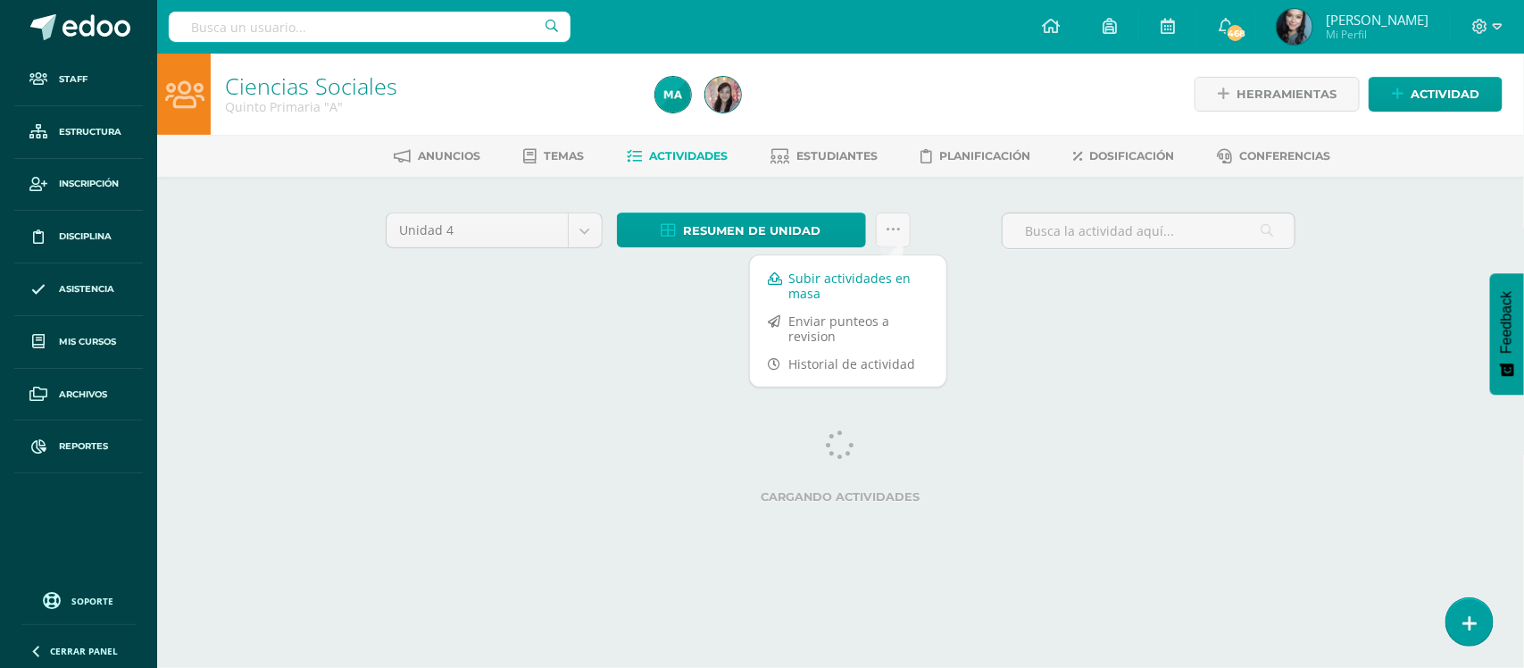
click at [864, 279] on link "Subir actividades en masa" at bounding box center [848, 285] width 196 height 43
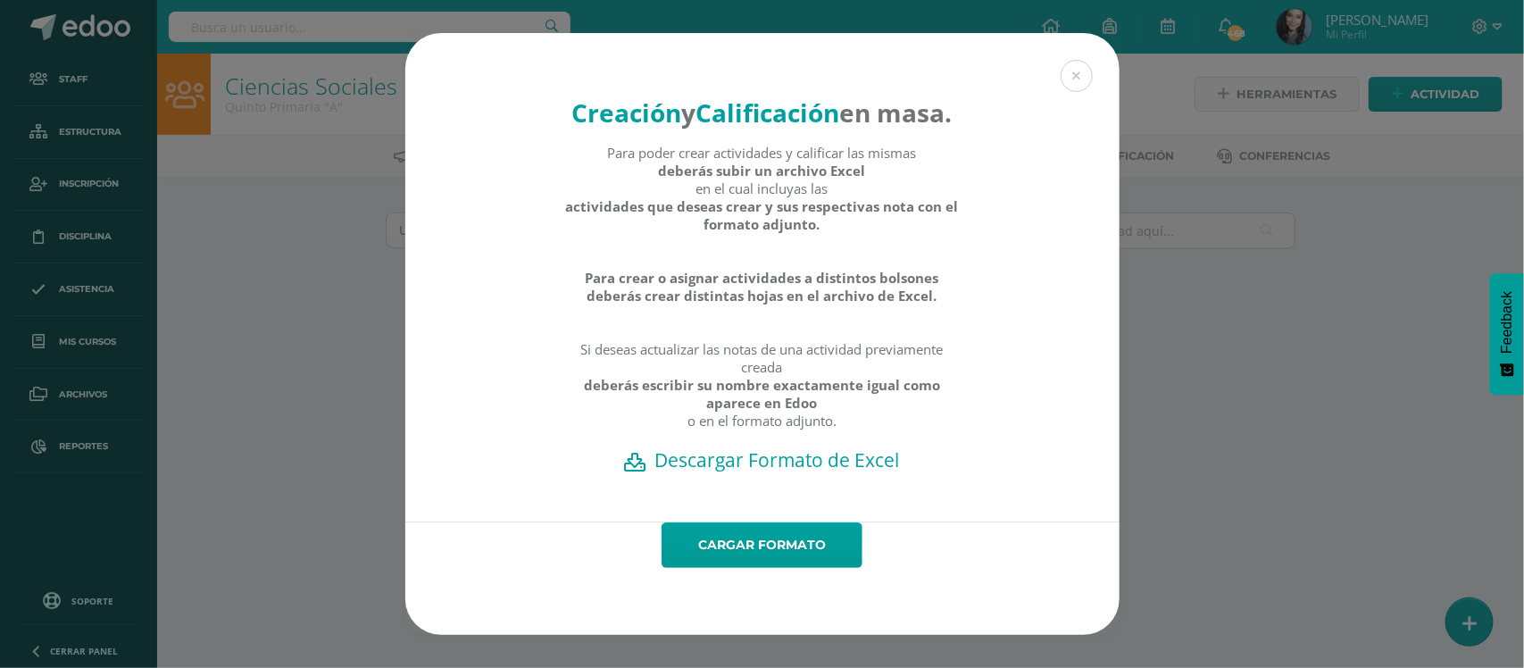
click at [788, 472] on h2 "Descargar Formato de Excel" at bounding box center [763, 459] width 652 height 25
click at [763, 568] on link "Cargar formato" at bounding box center [761, 545] width 201 height 46
